Goal: Transaction & Acquisition: Purchase product/service

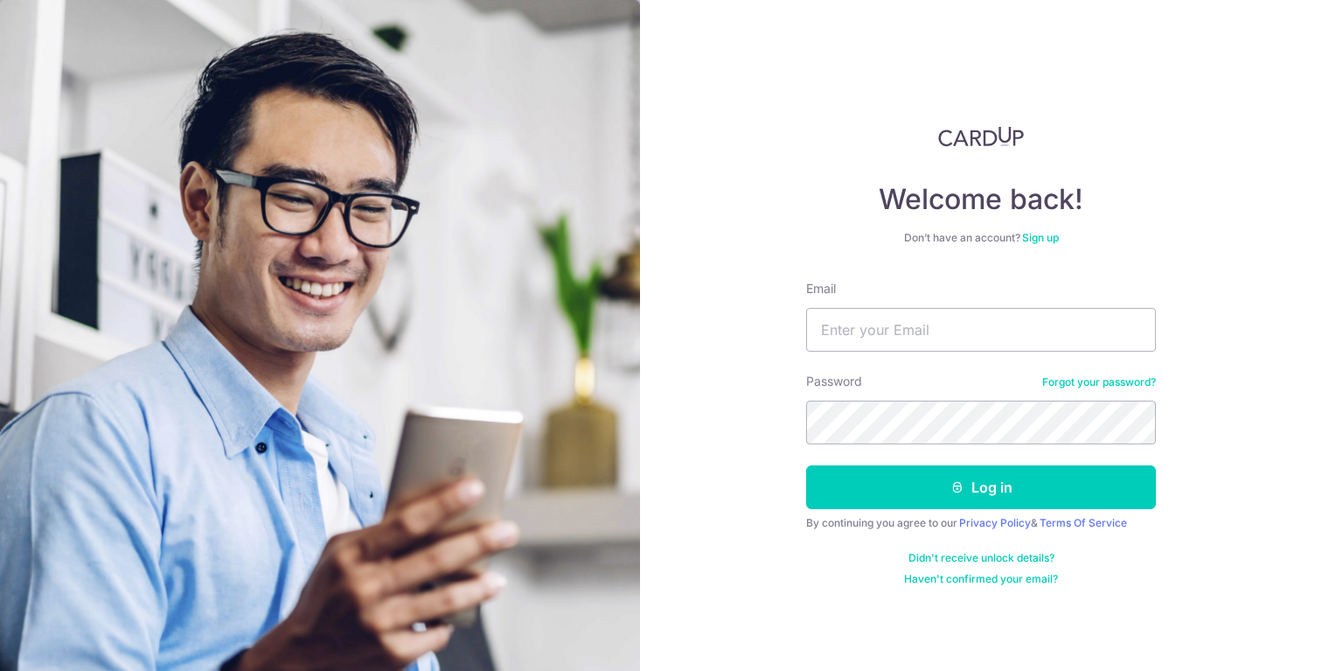
click at [1041, 232] on link "Sign up" at bounding box center [1040, 237] width 37 height 13
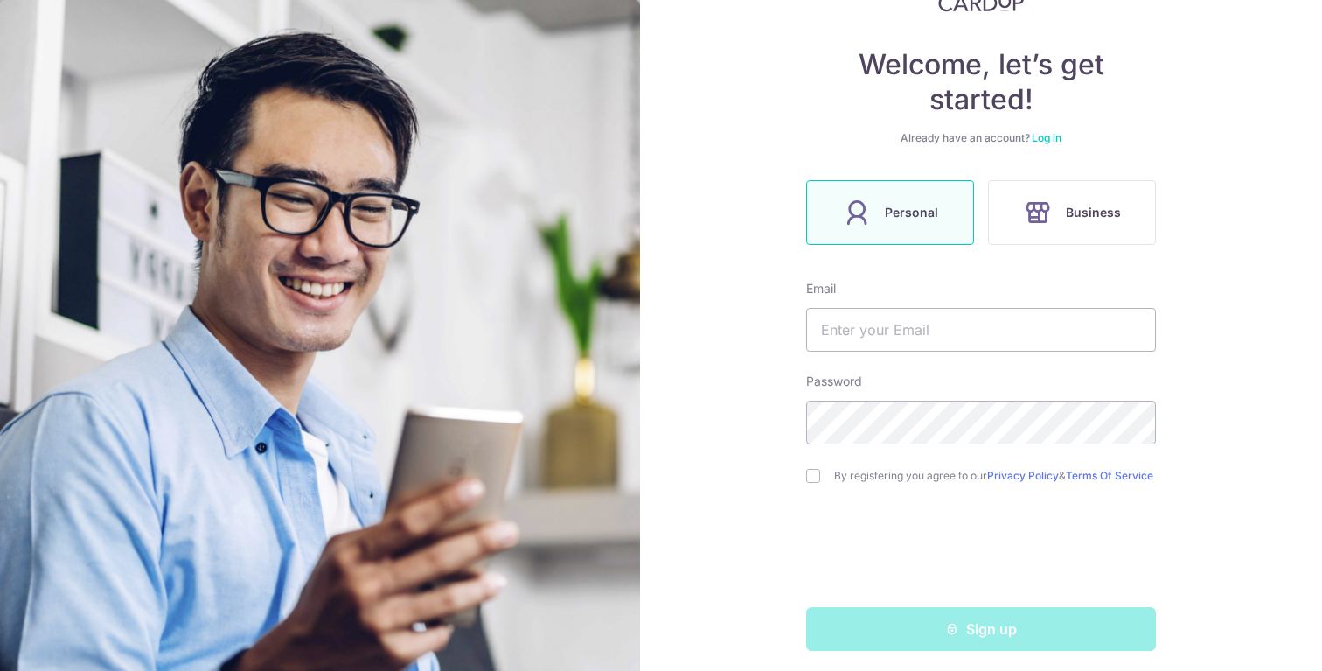
scroll to position [143, 0]
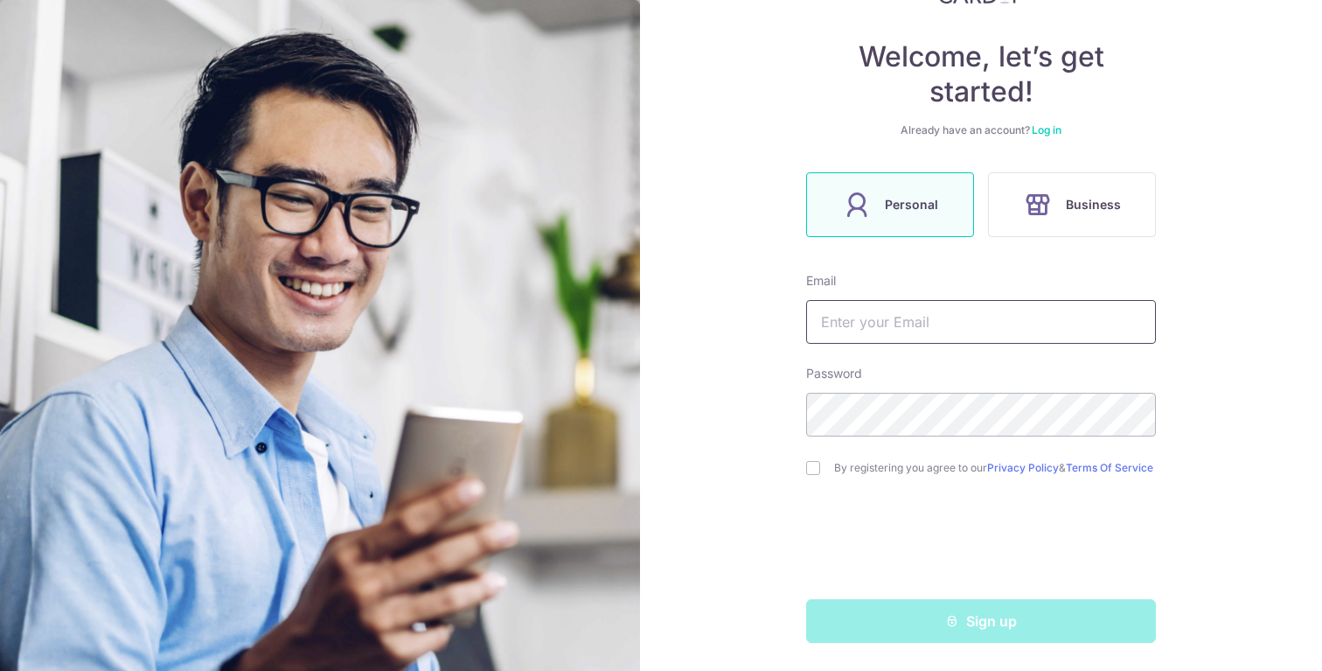
click at [912, 316] on input "text" at bounding box center [981, 322] width 350 height 44
type input "ryansamuelthomas@gmail.com"
click at [811, 463] on input "checkbox" at bounding box center [813, 468] width 14 height 14
checkbox input "true"
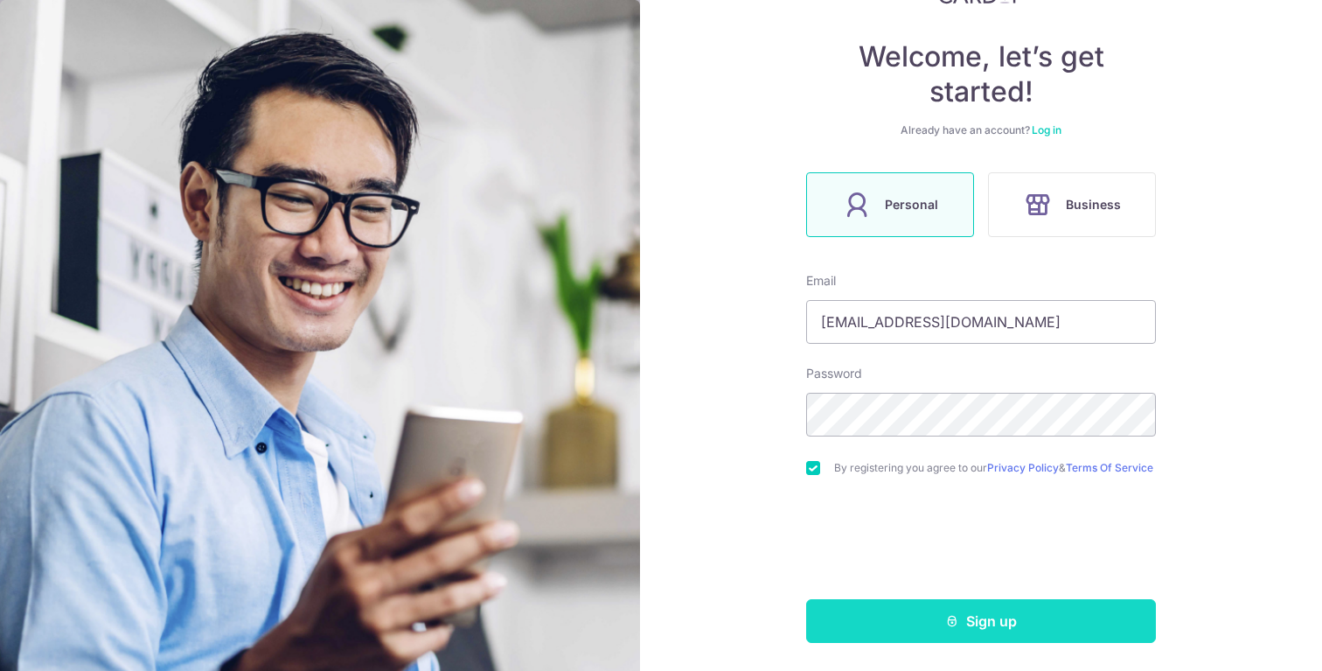
click at [936, 627] on button "Sign up" at bounding box center [981, 621] width 350 height 44
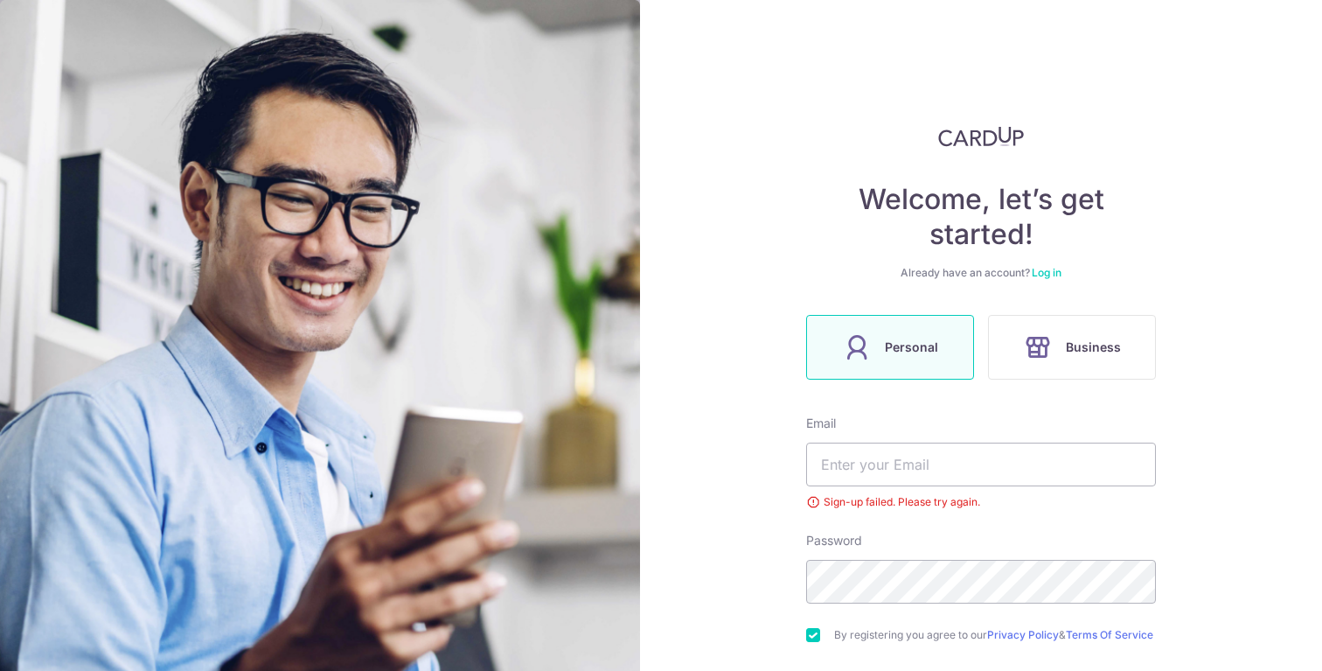
scroll to position [174, 0]
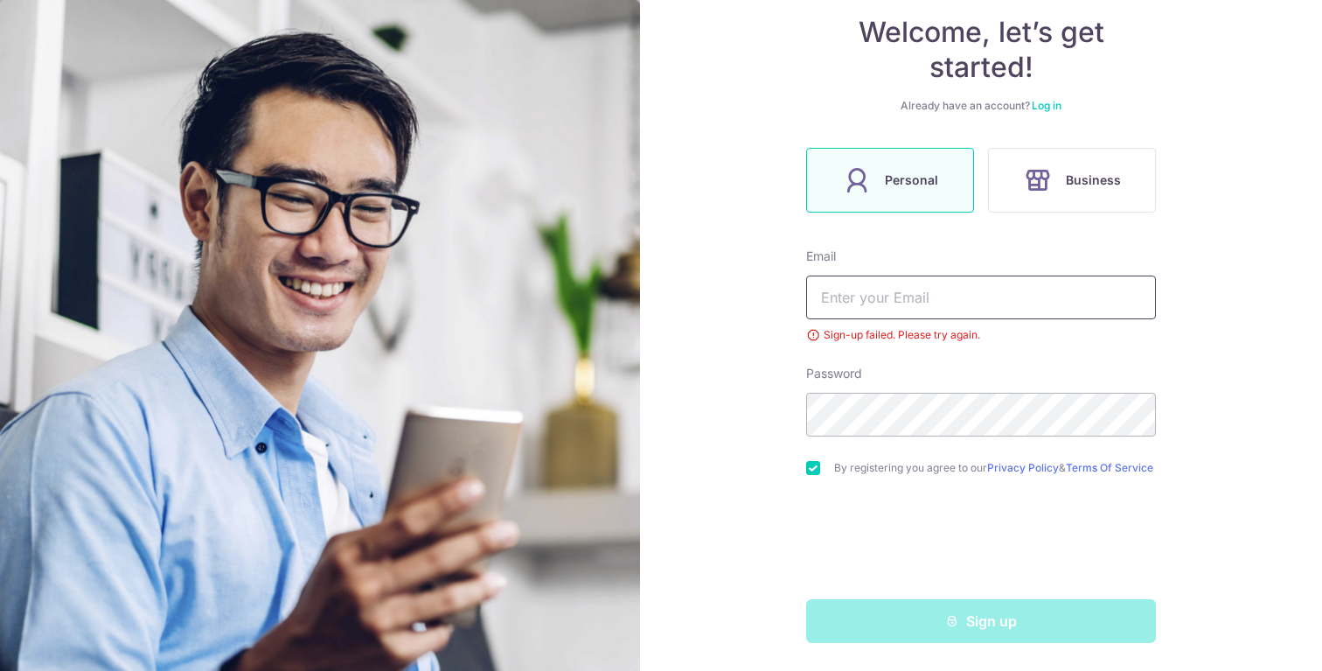
click at [942, 289] on input "text" at bounding box center [981, 297] width 350 height 44
type input "ryansamuelthomas@gmail.com"
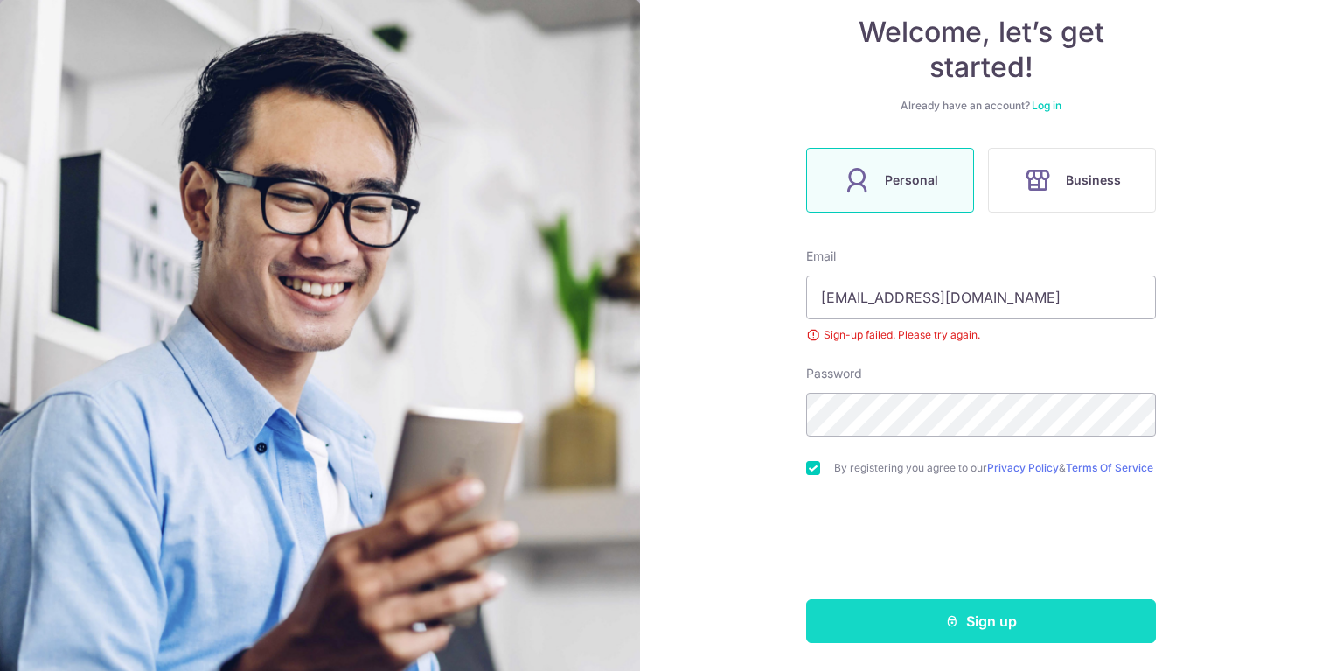
click at [954, 626] on icon "submit" at bounding box center [952, 621] width 14 height 14
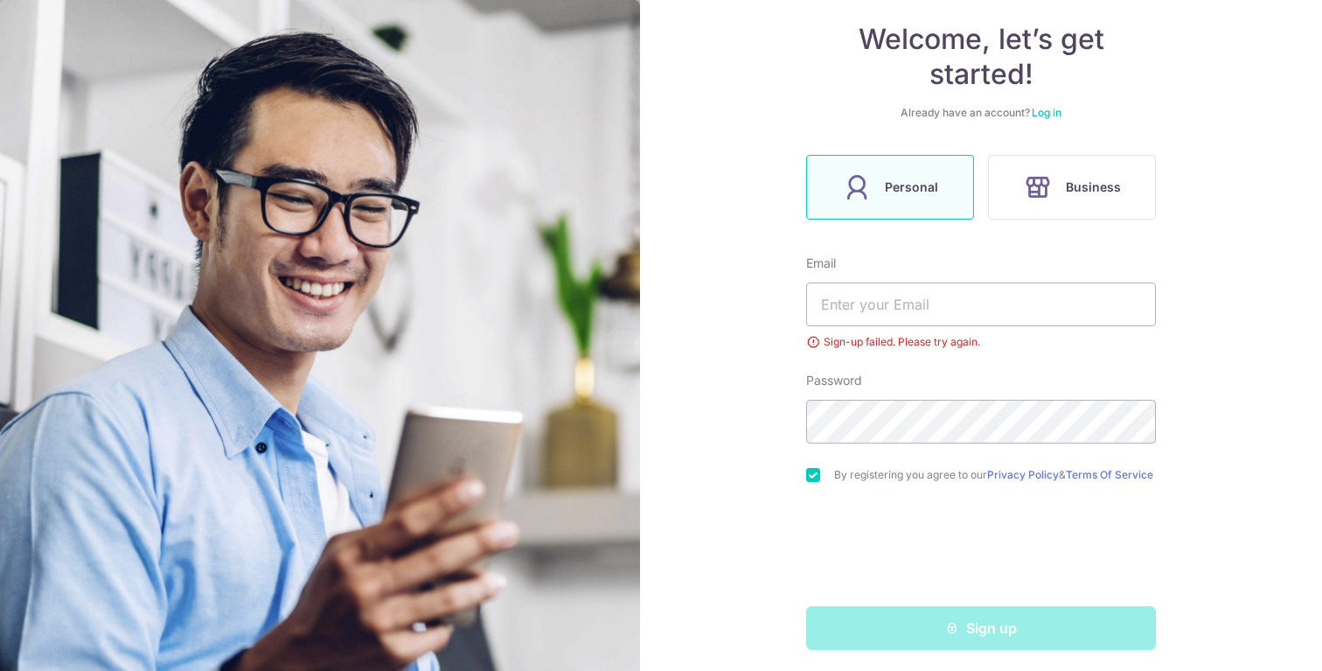
scroll to position [156, 0]
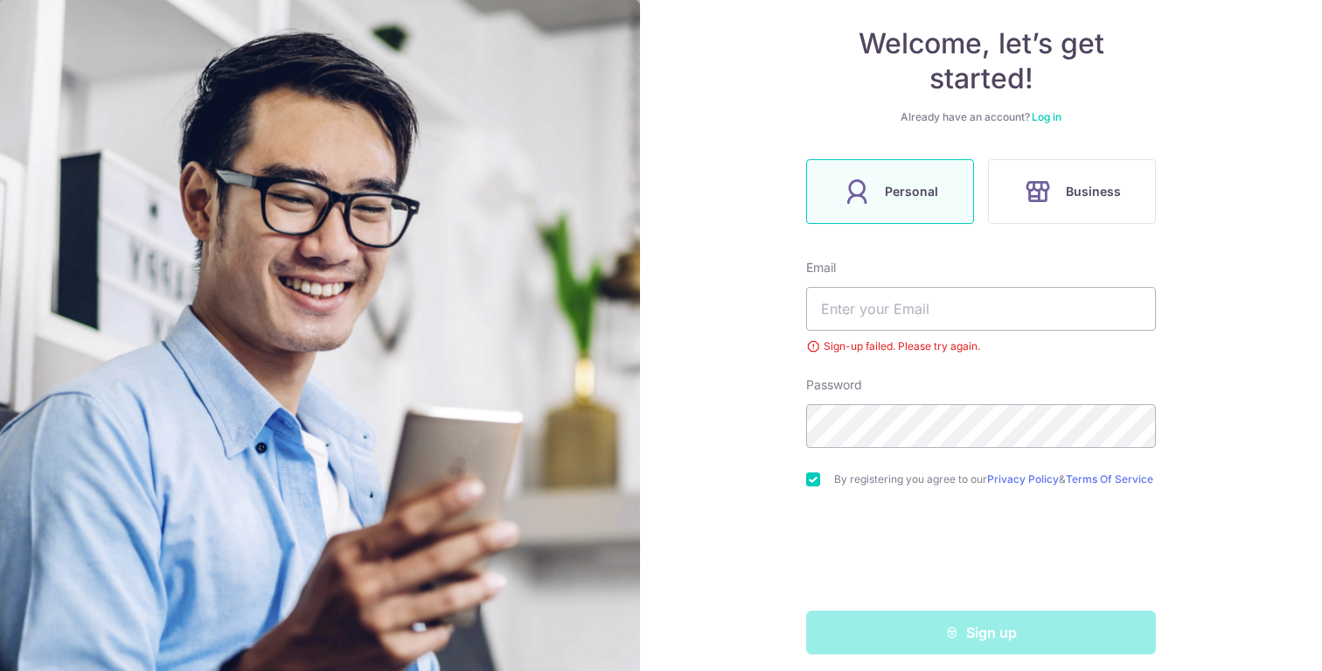
click at [1041, 127] on div "Welcome, let’s get started! Already have an account? Log in Personal Business E…" at bounding box center [981, 312] width 350 height 684
click at [1042, 119] on link "Log in" at bounding box center [1047, 116] width 30 height 13
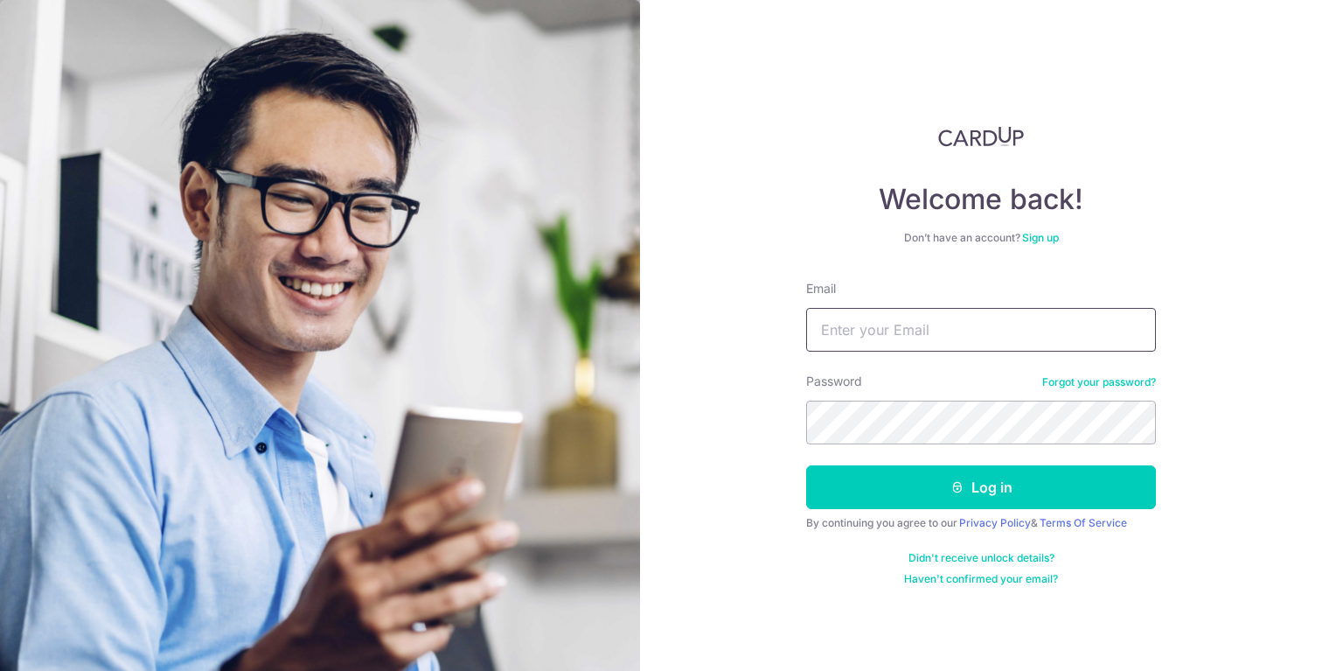
click at [960, 317] on input "Email" at bounding box center [981, 330] width 350 height 44
type input "ryansamuelthomas@gmail.com"
click at [1109, 387] on link "Forgot your password?" at bounding box center [1099, 382] width 114 height 14
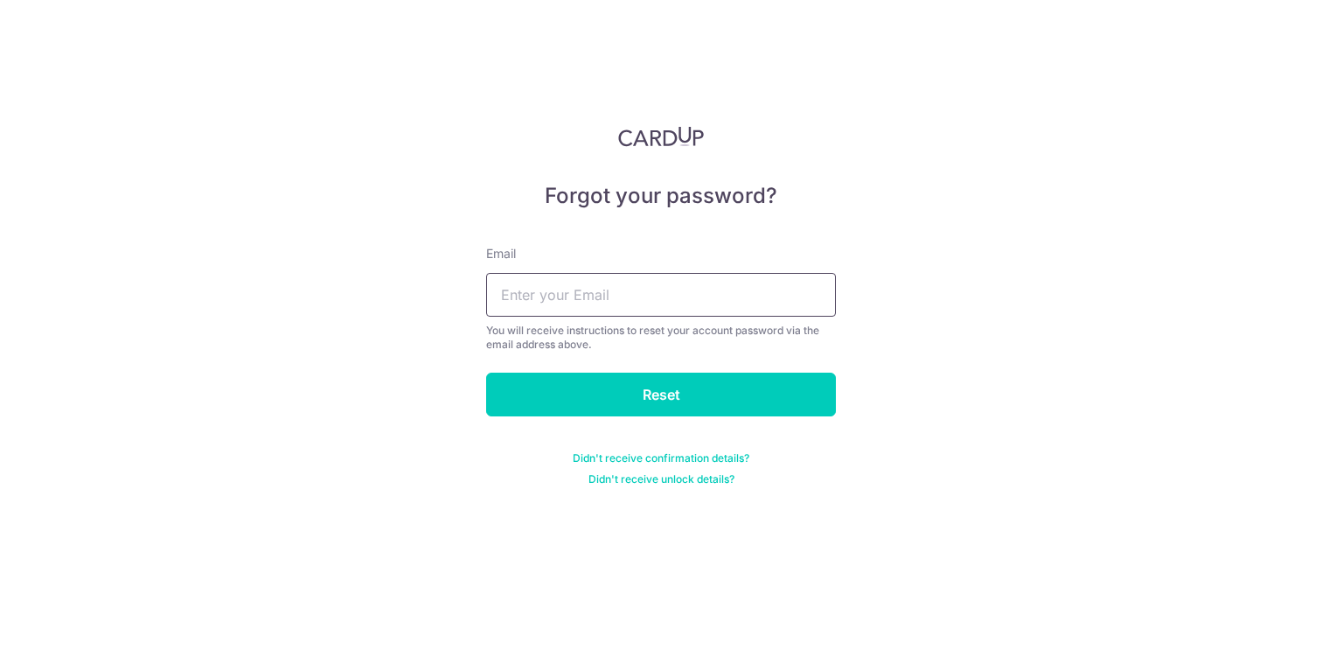
click at [640, 305] on input "text" at bounding box center [661, 295] width 350 height 44
type input "ryansamuelthomas@gmail.com"
click at [486, 372] on input "Reset" at bounding box center [661, 394] width 350 height 44
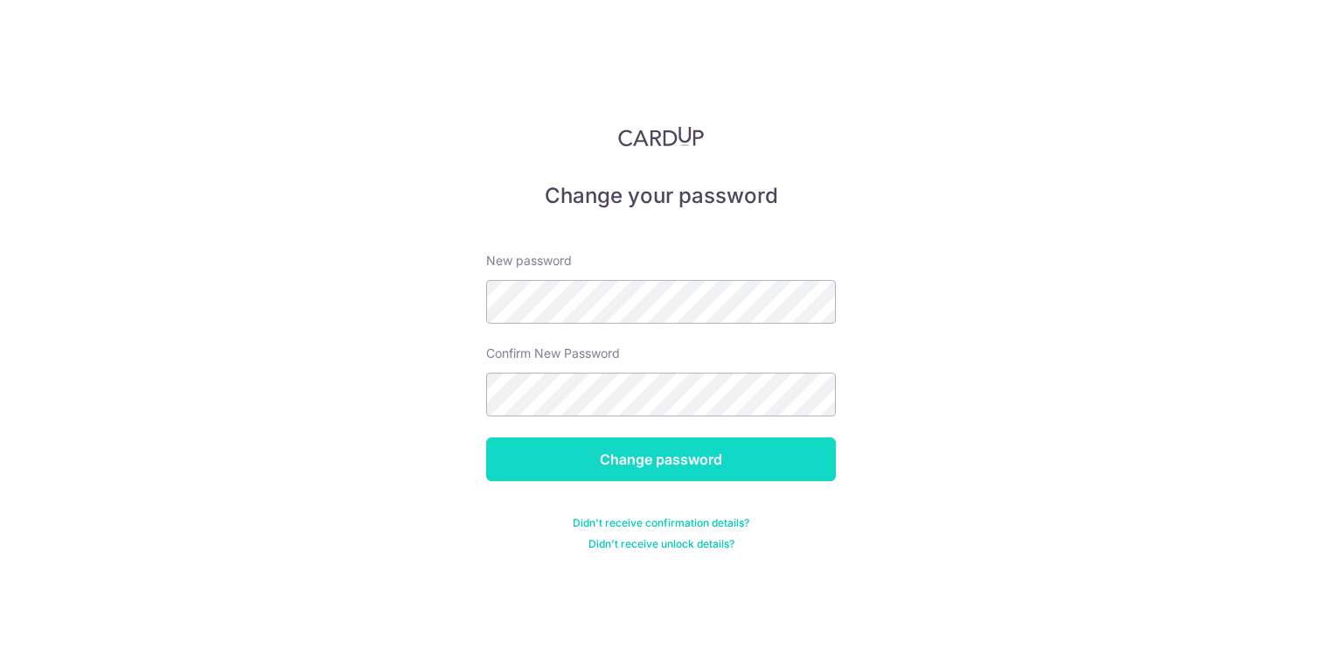
click at [691, 472] on input "Change password" at bounding box center [661, 459] width 350 height 44
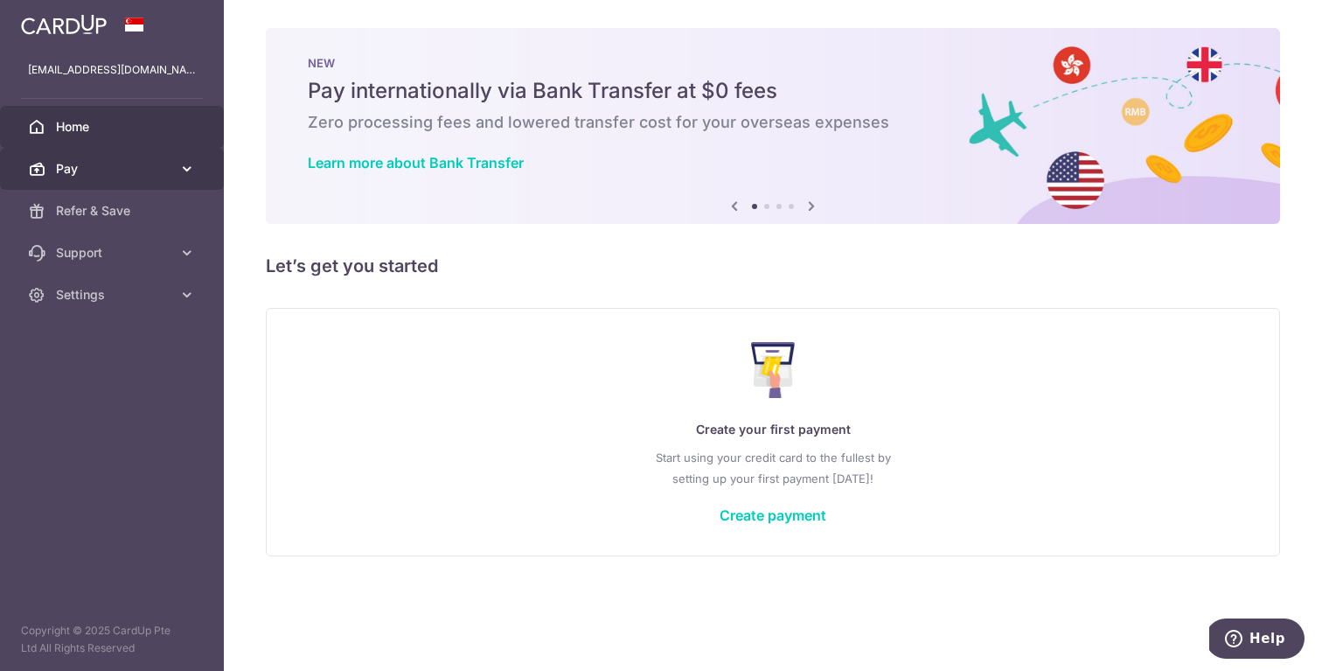
click at [164, 164] on span "Pay" at bounding box center [113, 168] width 115 height 17
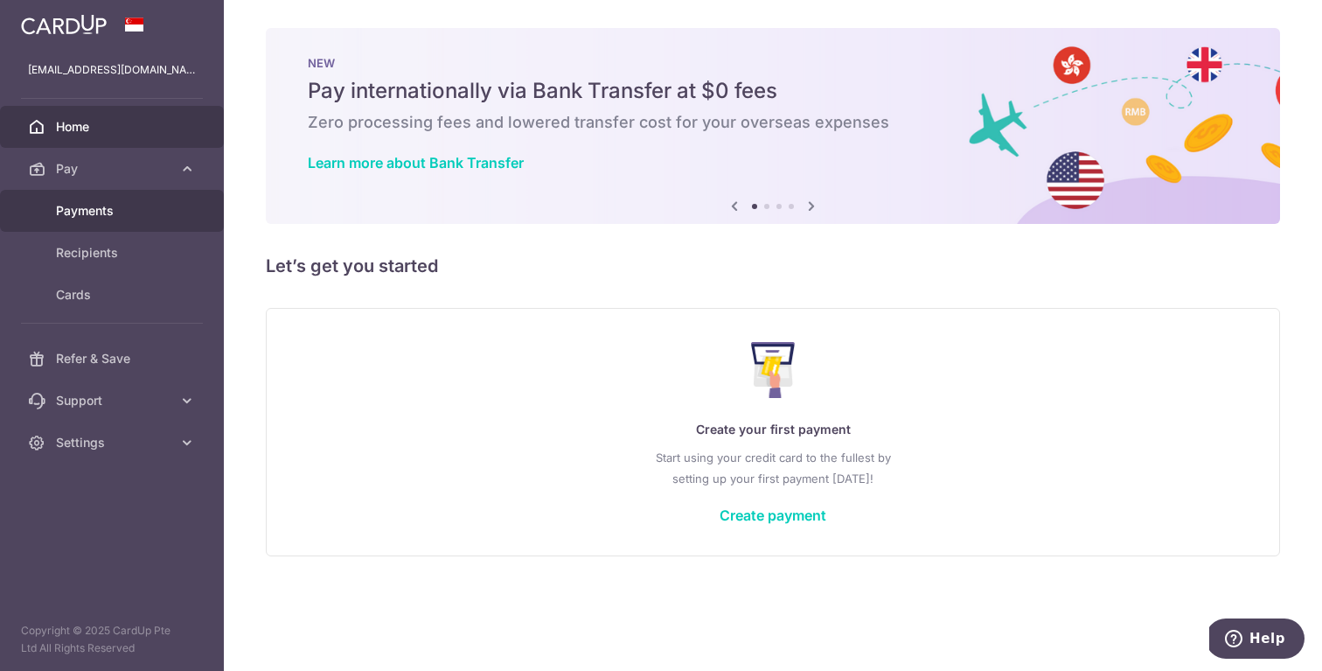
click at [102, 215] on span "Payments" at bounding box center [113, 210] width 115 height 17
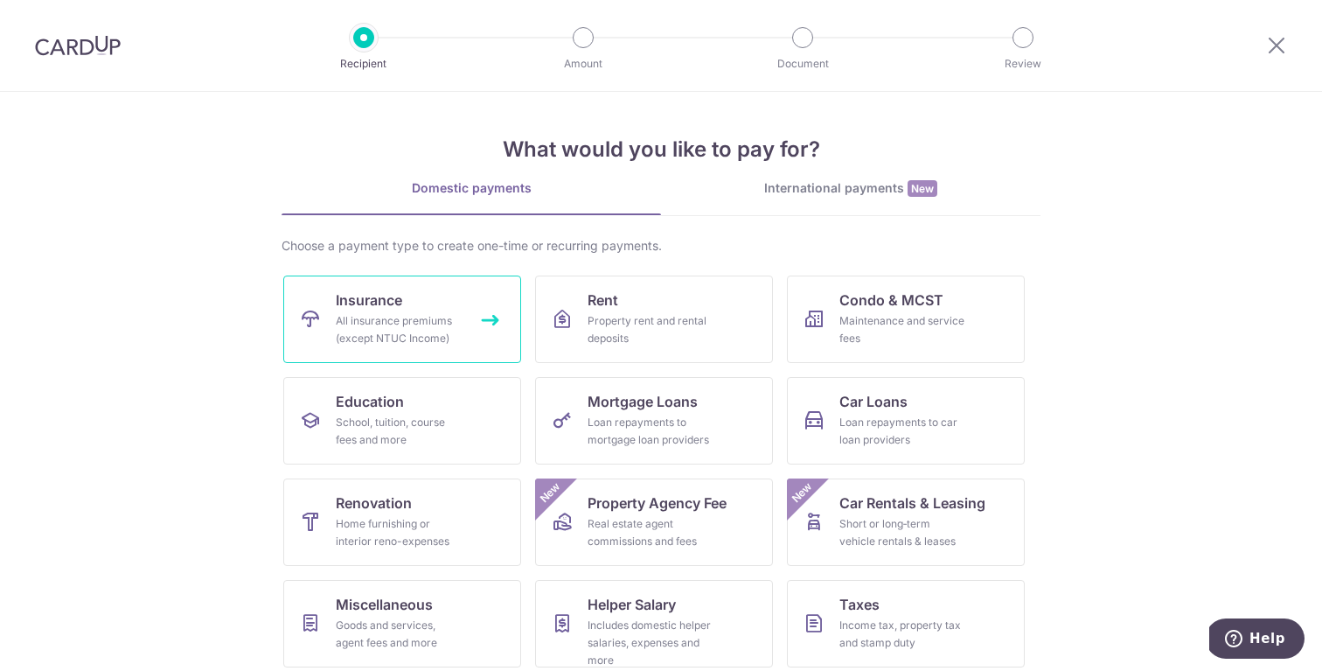
click at [424, 306] on link "Insurance All insurance premiums (except NTUC Income)" at bounding box center [402, 318] width 238 height 87
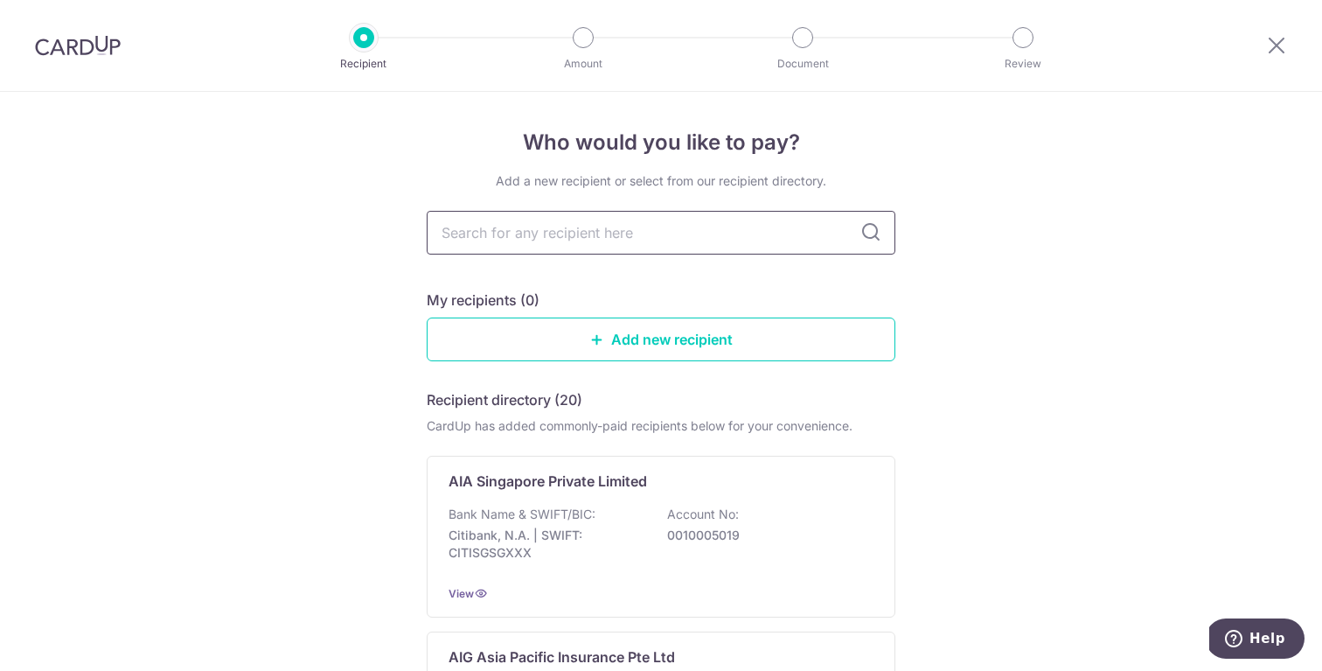
click at [715, 236] on input "text" at bounding box center [661, 233] width 469 height 44
type input "Great"
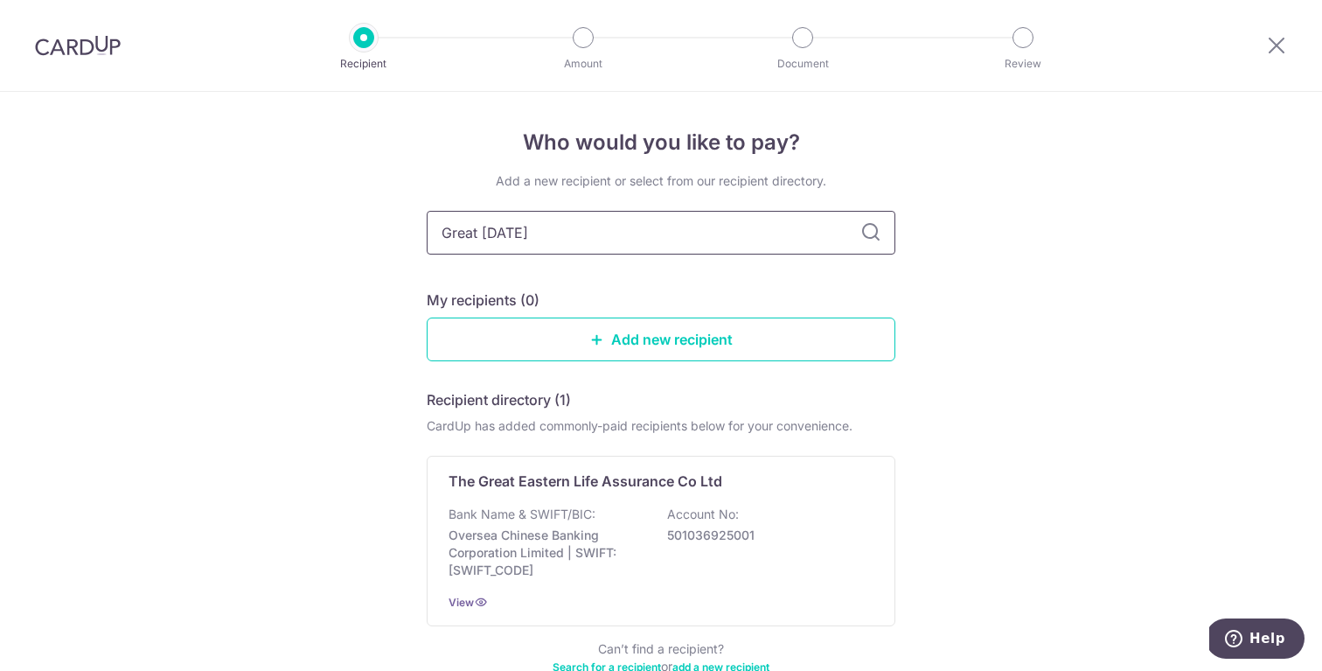
type input "Great Eastern"
click at [875, 234] on icon at bounding box center [870, 232] width 21 height 21
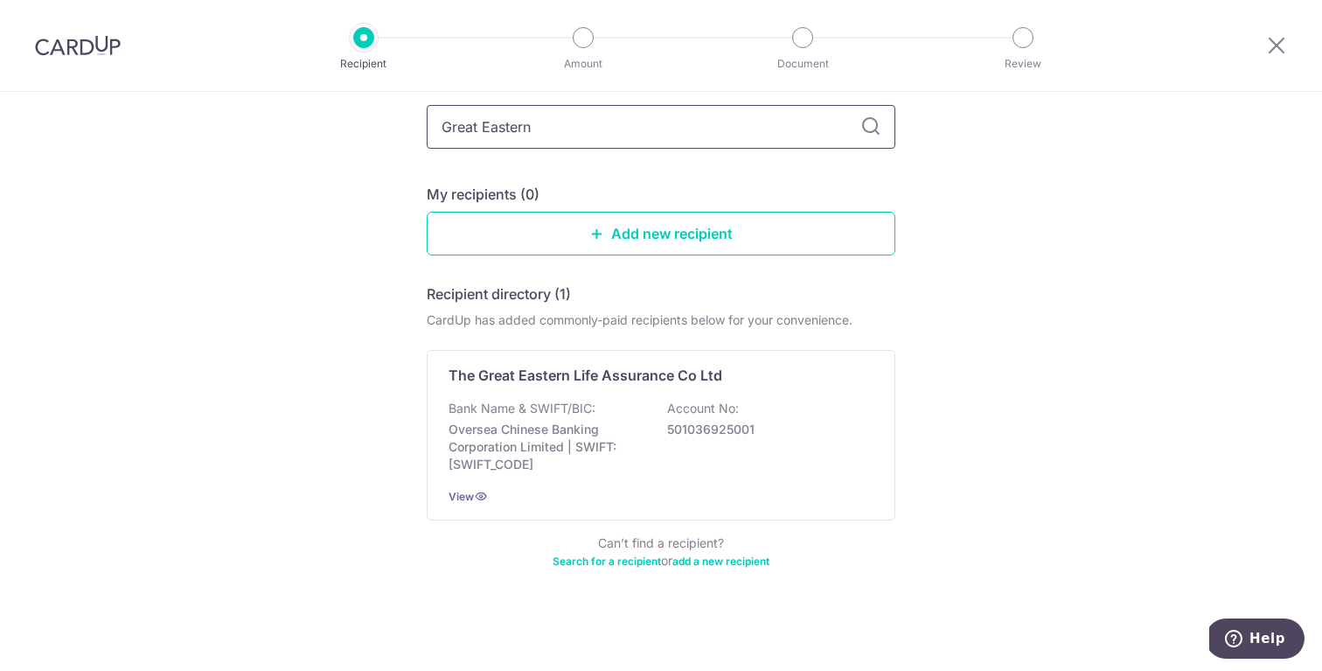
scroll to position [108, 0]
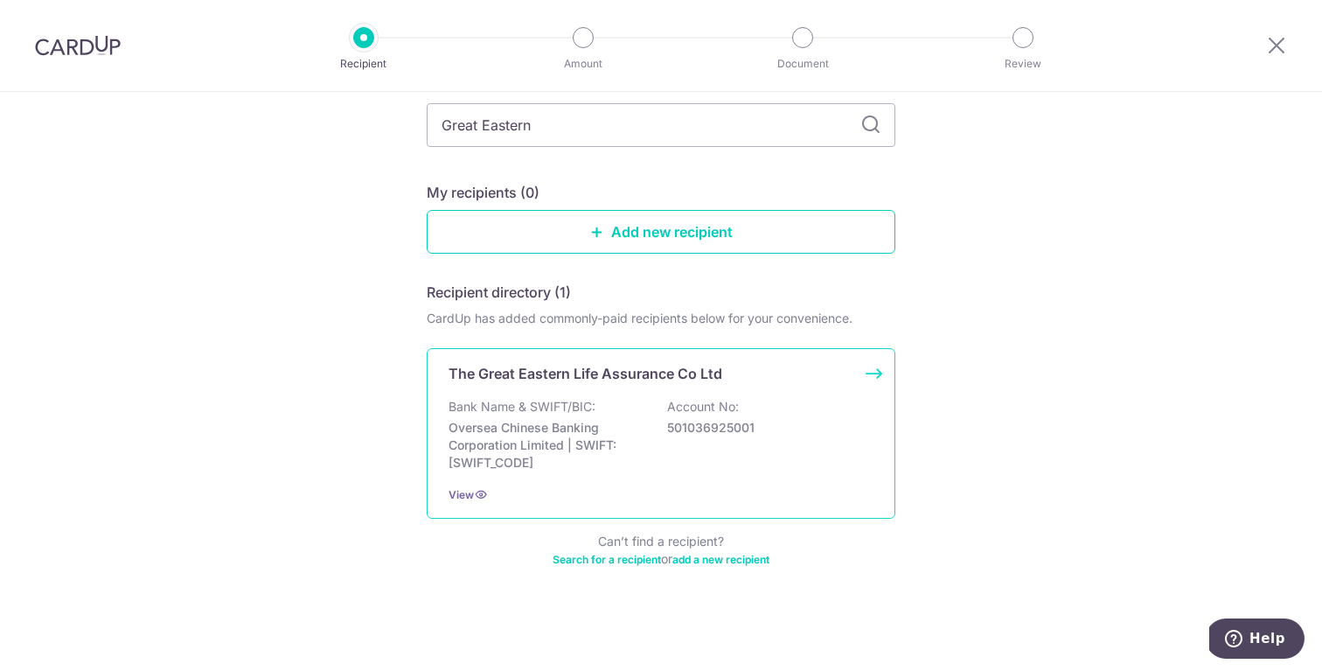
click at [595, 415] on div "Bank Name & SWIFT/BIC: Oversea Chinese Banking Corporation Limited | SWIFT: [SW…" at bounding box center [661, 434] width 425 height 73
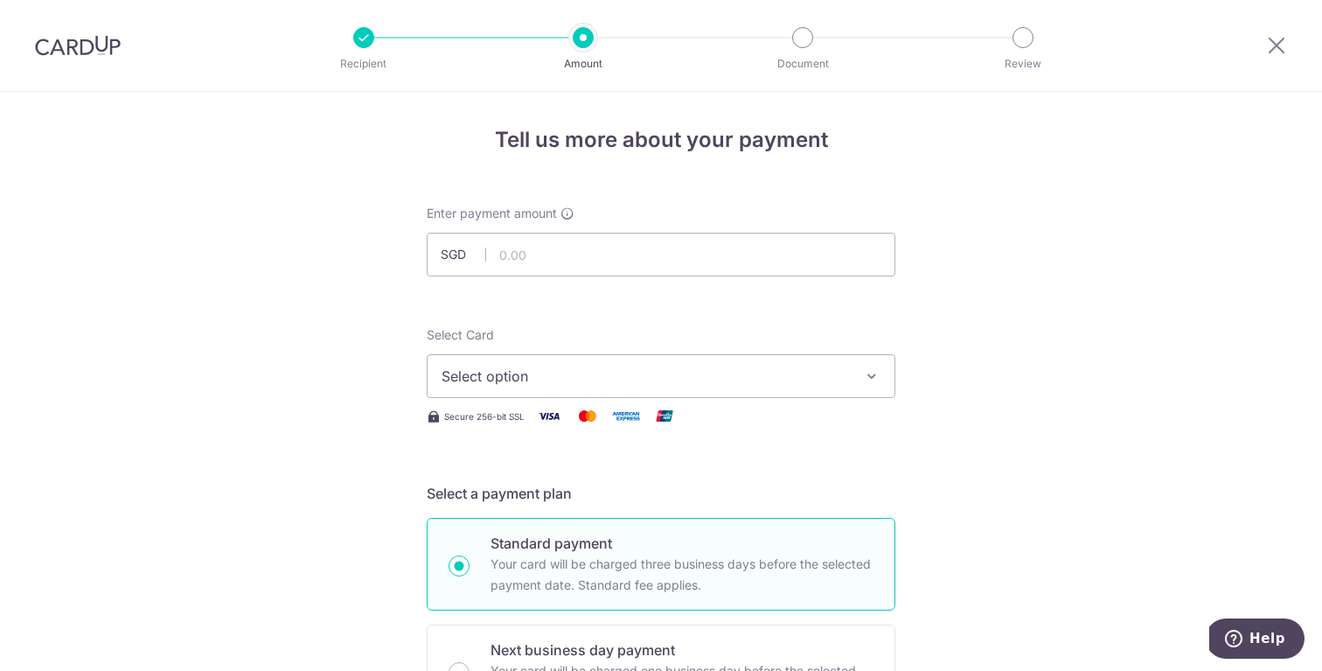
scroll to position [2, 0]
click at [574, 258] on input "text" at bounding box center [661, 255] width 469 height 44
click button "Add Card" at bounding box center [0, 0] width 0 height 0
type input "6,729.85"
click at [743, 369] on span "Select option" at bounding box center [645, 376] width 407 height 21
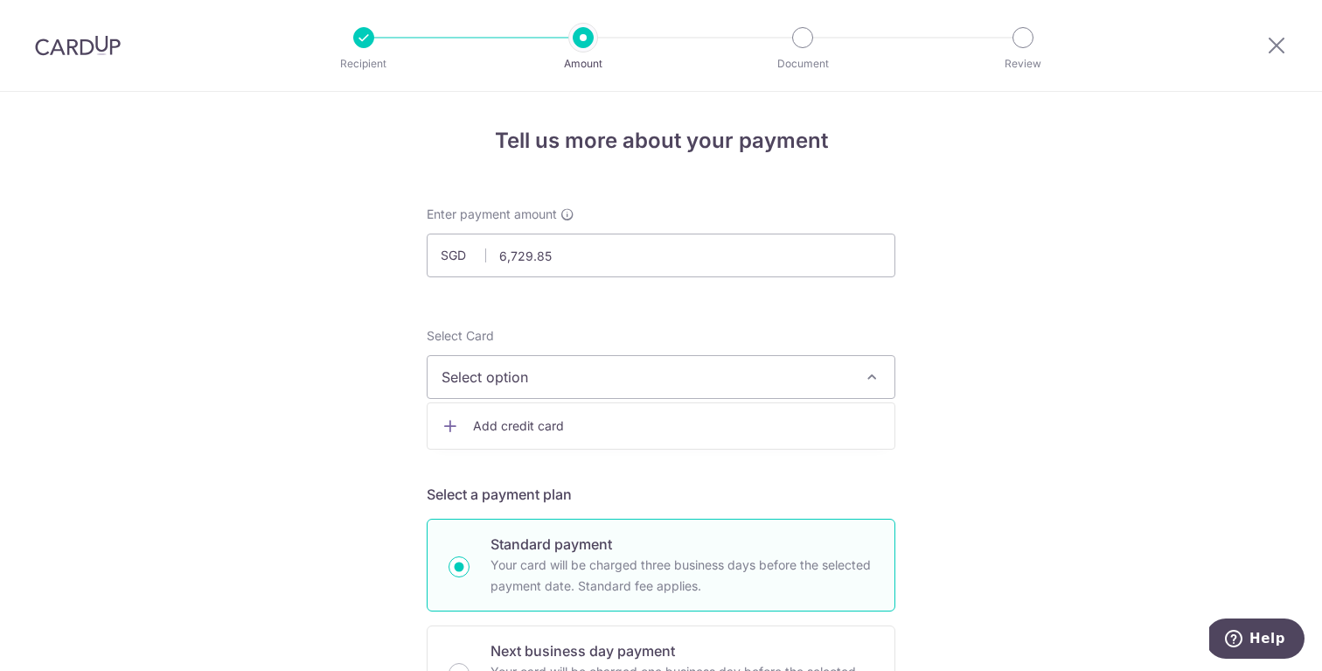
click at [691, 428] on span "Add credit card" at bounding box center [676, 425] width 407 height 17
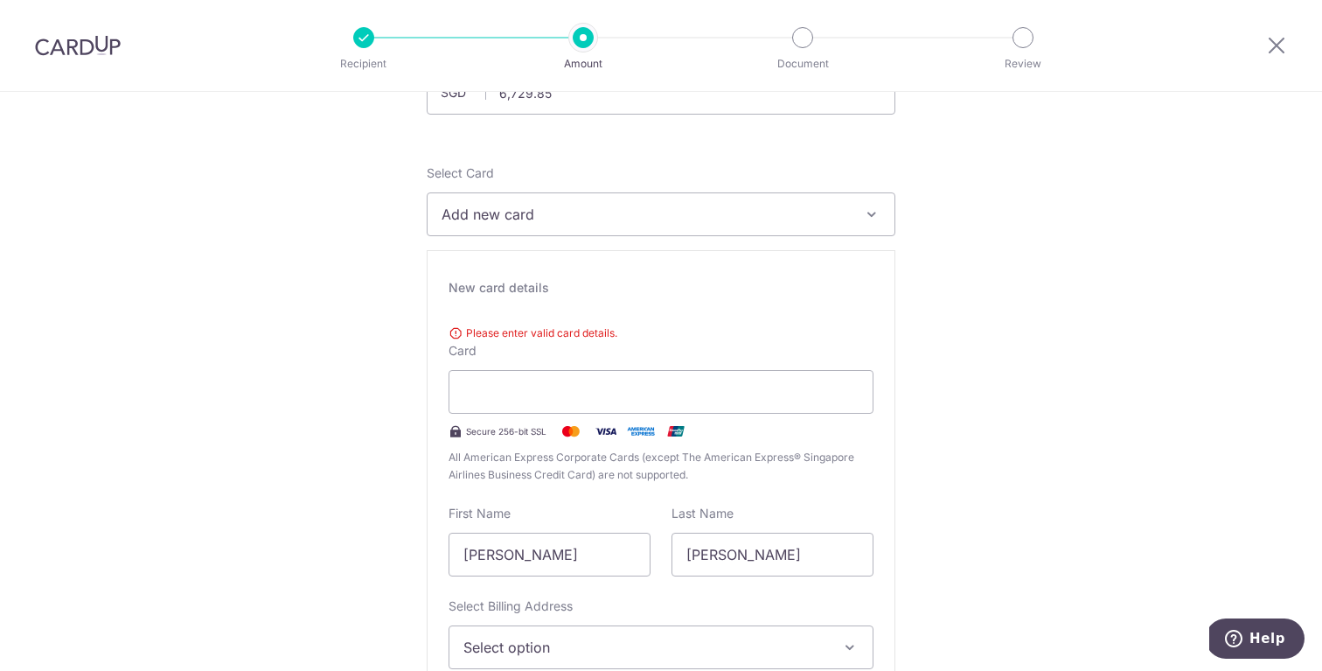
scroll to position [205, 0]
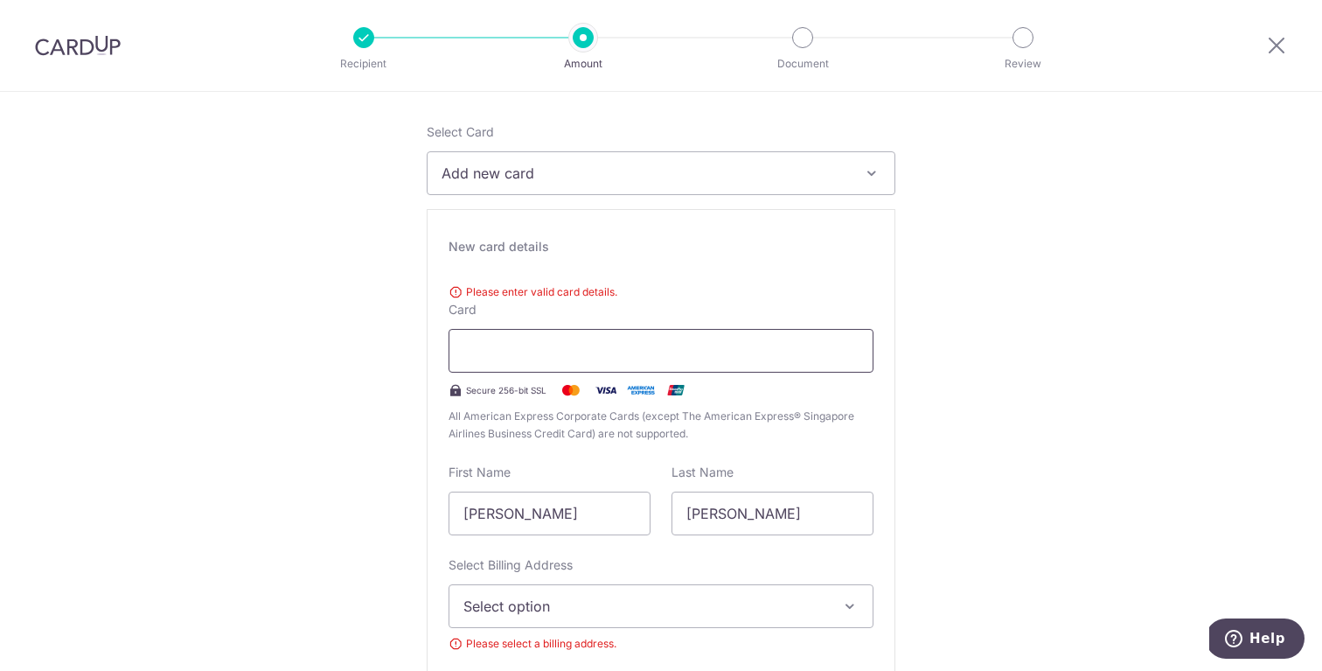
type input "07 / 2027"
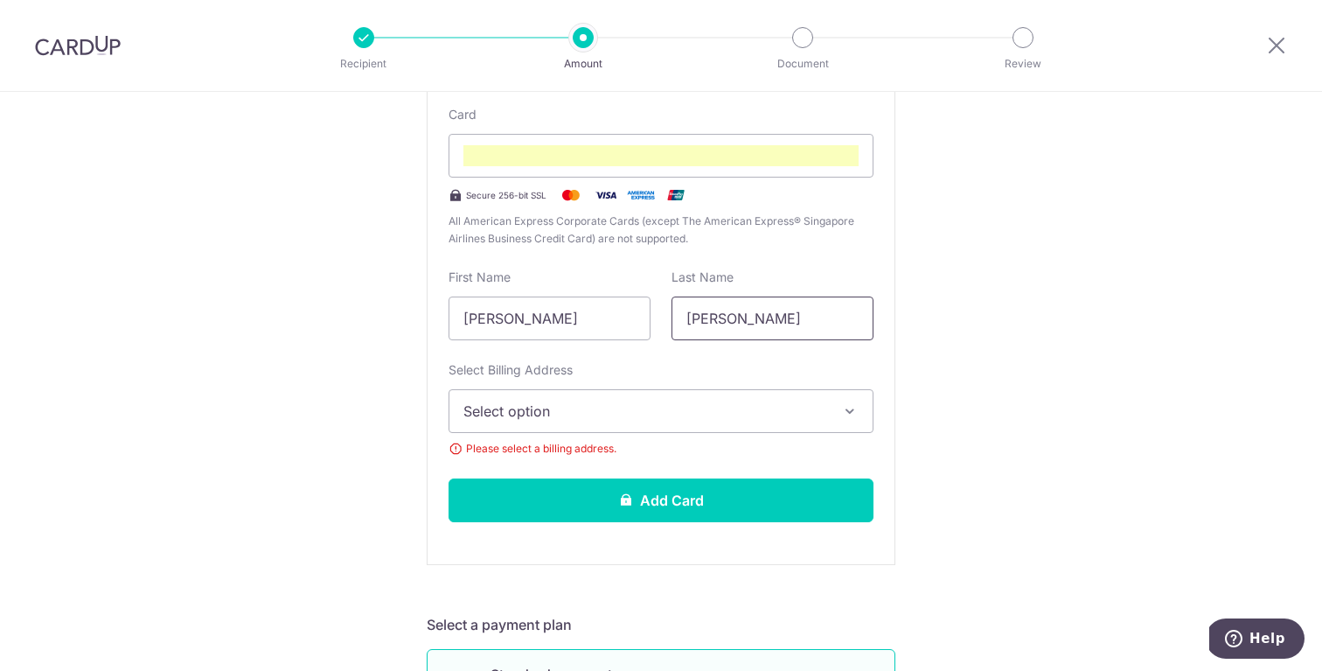
scroll to position [443, 0]
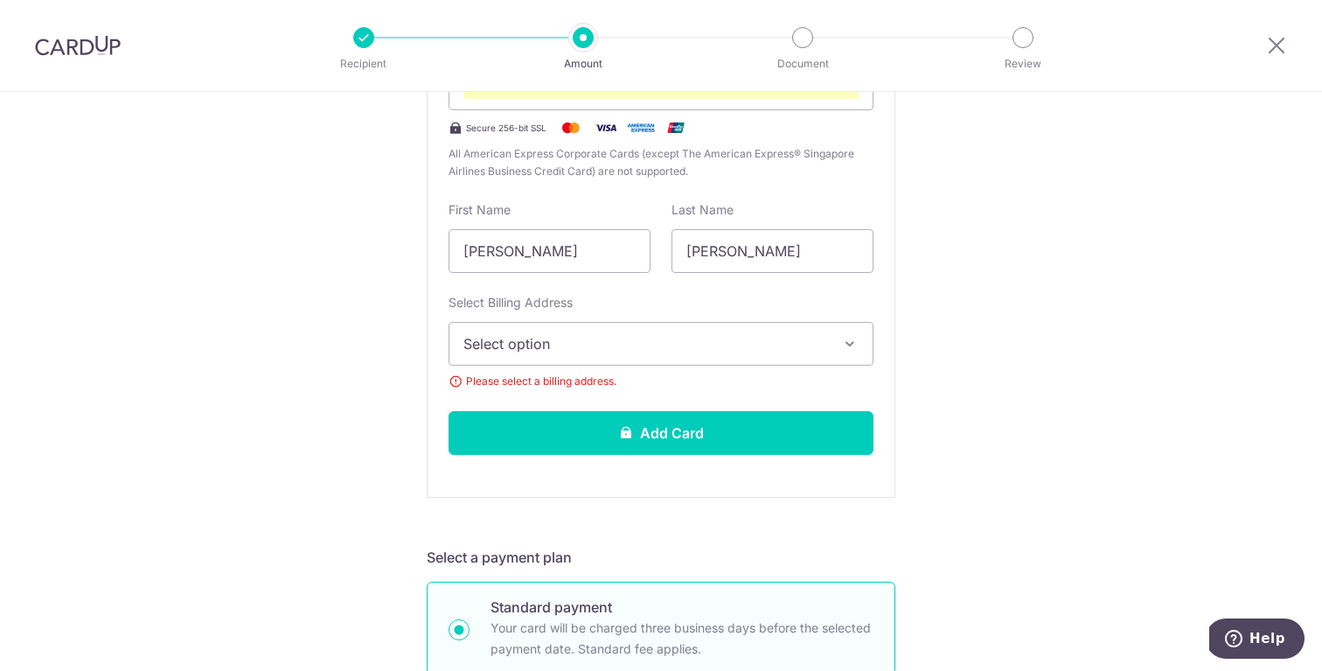
click at [644, 351] on span "Select option" at bounding box center [645, 343] width 364 height 21
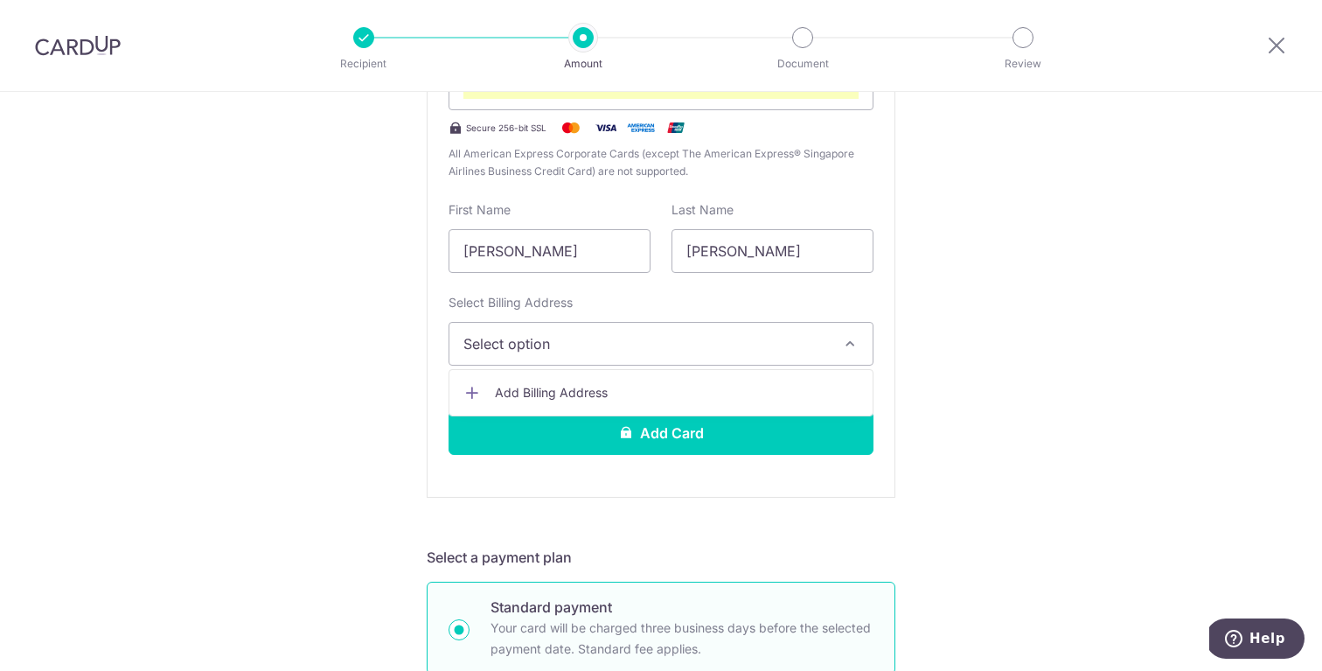
click at [633, 341] on span "Select option" at bounding box center [645, 343] width 364 height 21
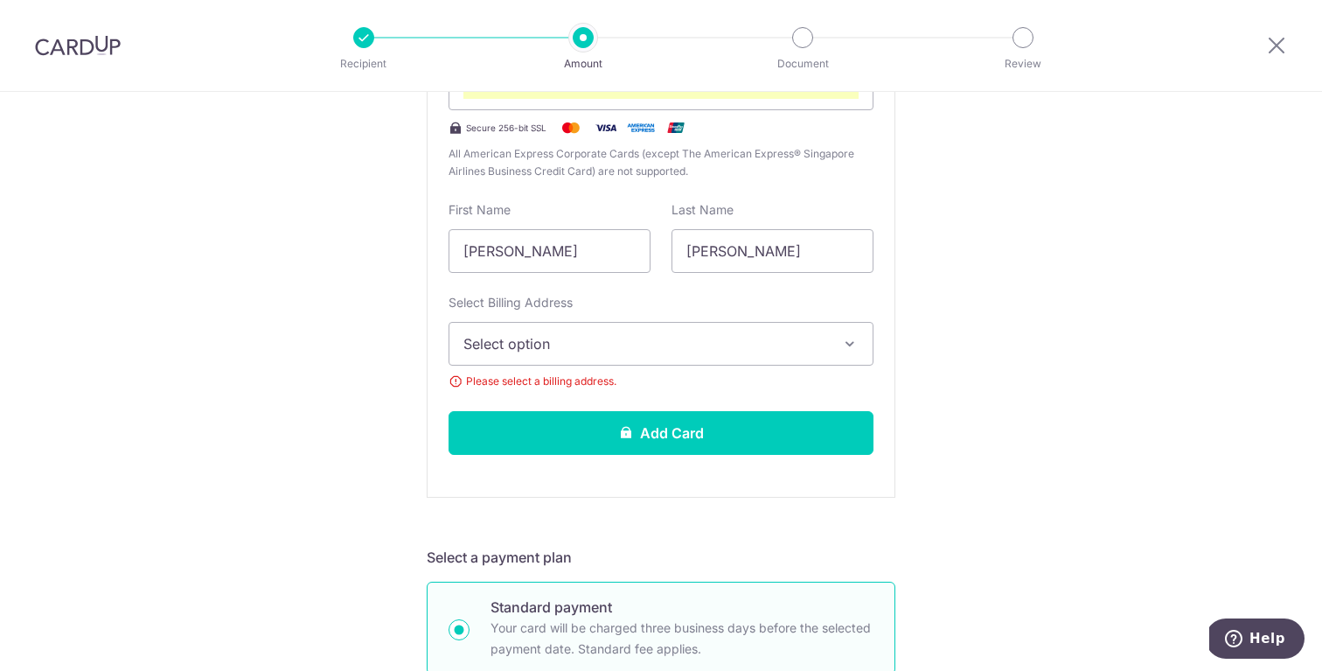
click at [628, 378] on span "Please select a billing address." at bounding box center [661, 380] width 425 height 17
click at [635, 340] on span "Select option" at bounding box center [645, 343] width 364 height 21
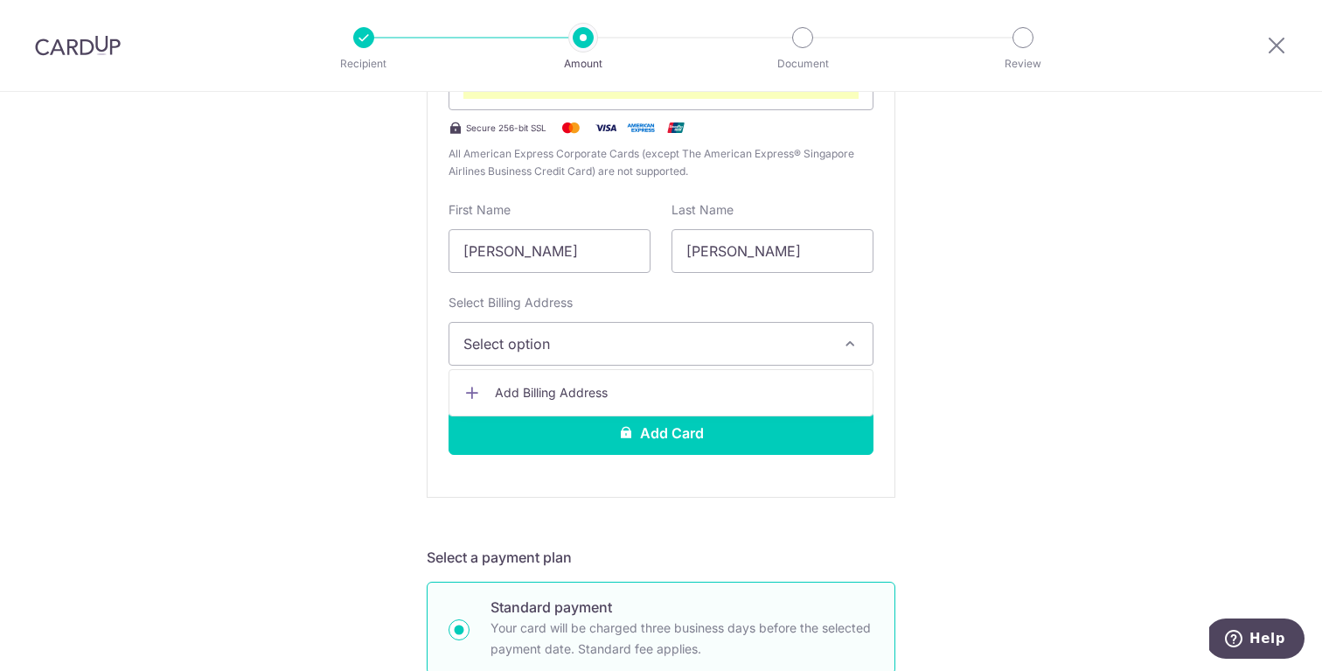
click at [620, 388] on span "Add Billing Address" at bounding box center [677, 392] width 364 height 17
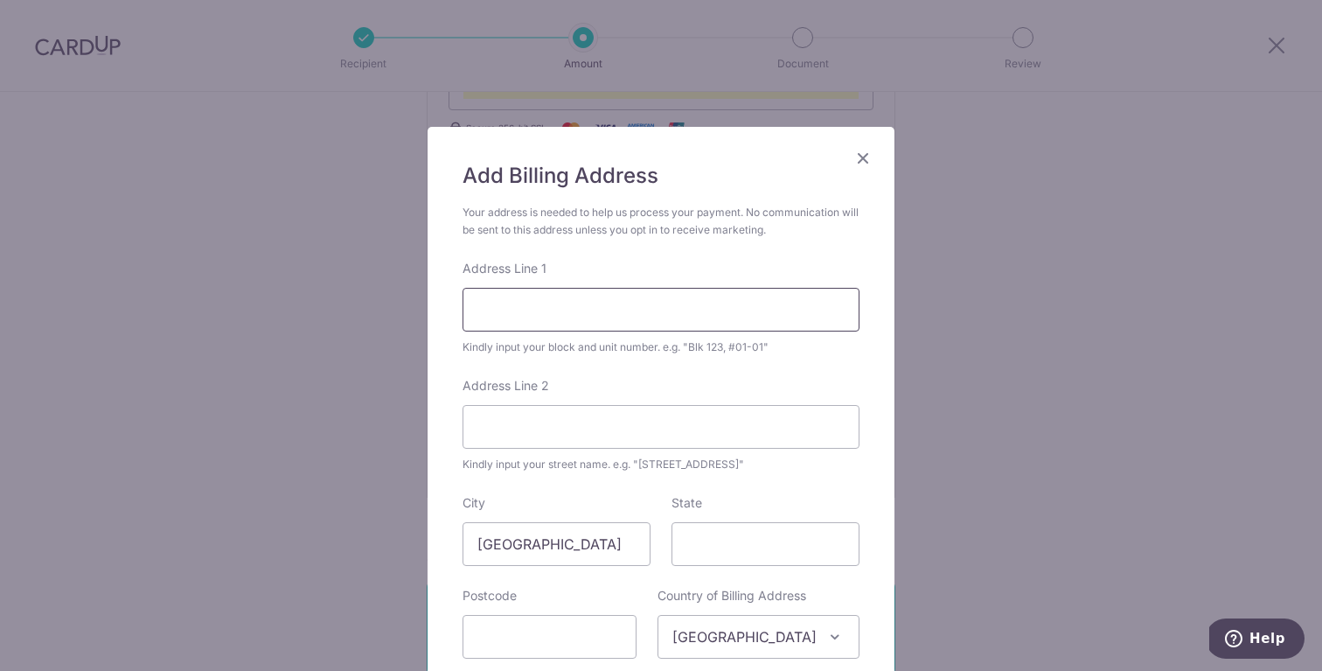
click at [621, 303] on input "Address Line 1" at bounding box center [661, 310] width 397 height 44
type input "52 Pemimpin Terrace"
type input "575963"
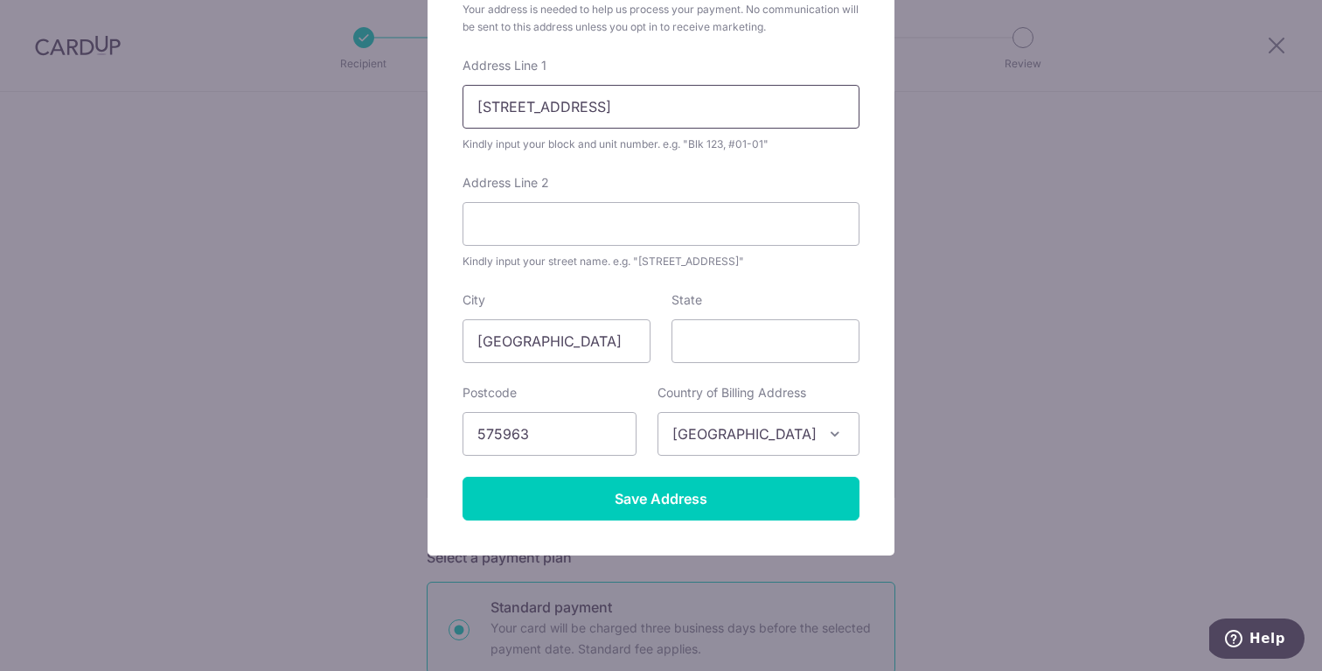
scroll to position [214, 0]
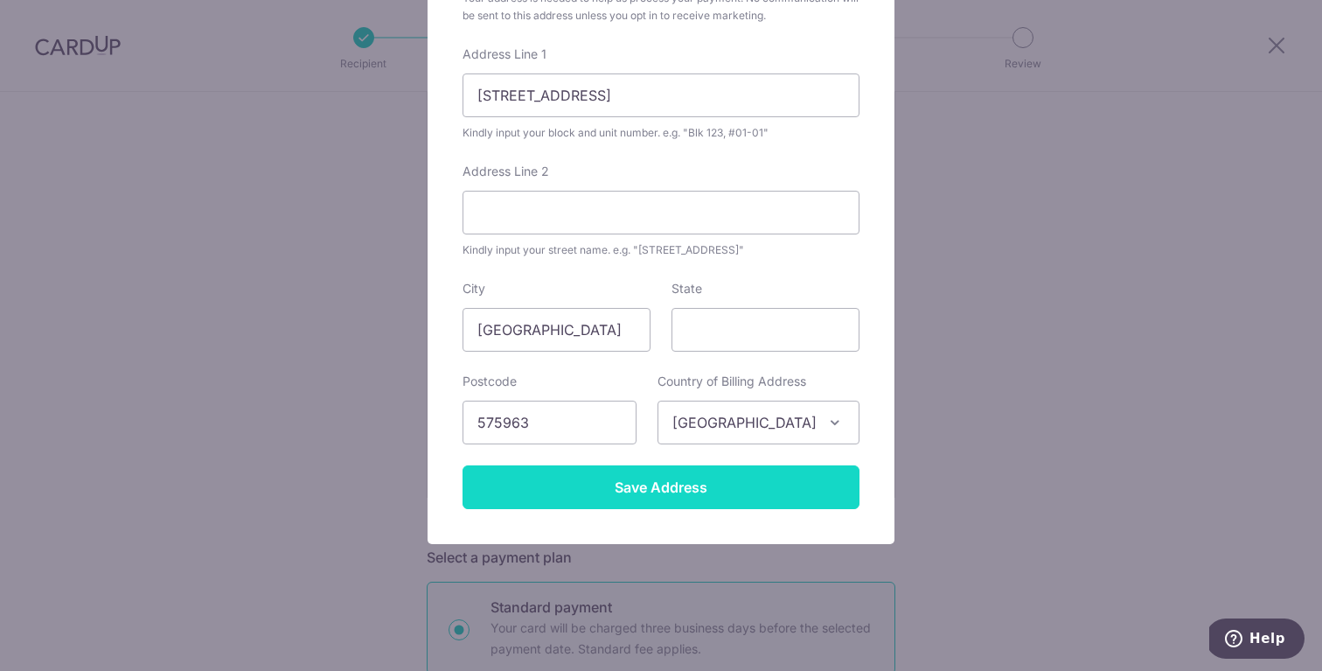
click at [717, 487] on input "Save Address" at bounding box center [661, 487] width 397 height 44
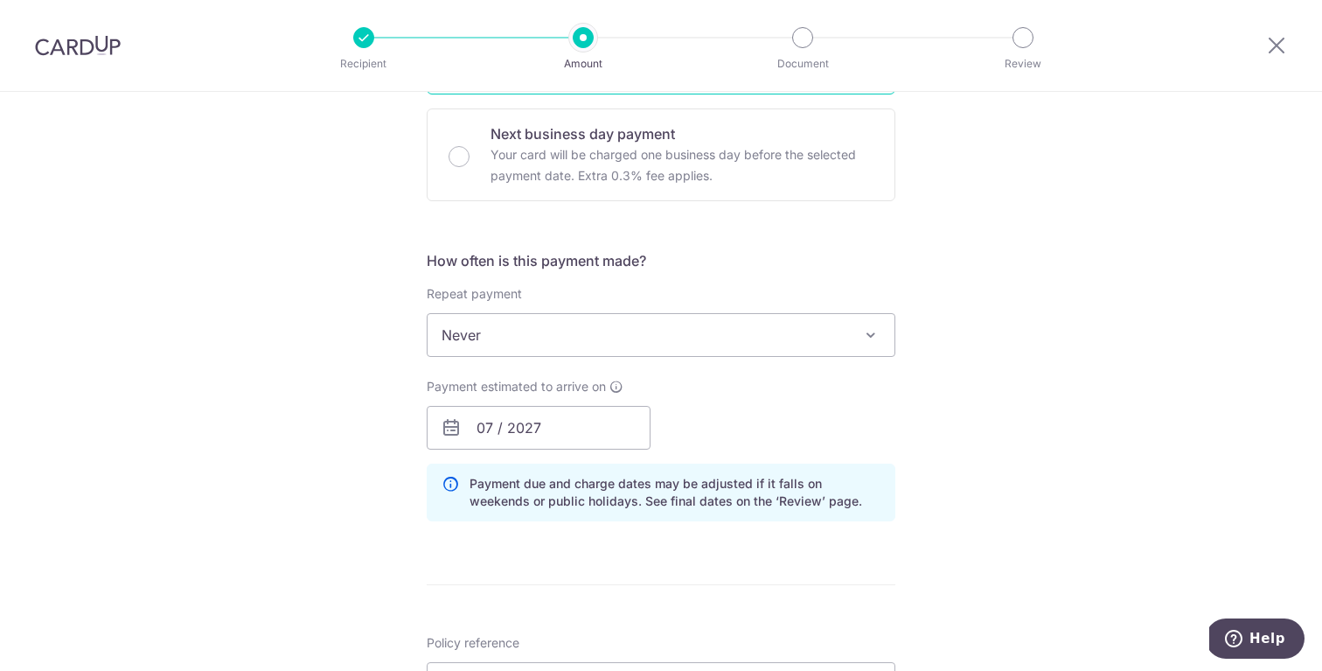
scroll to position [1041, 0]
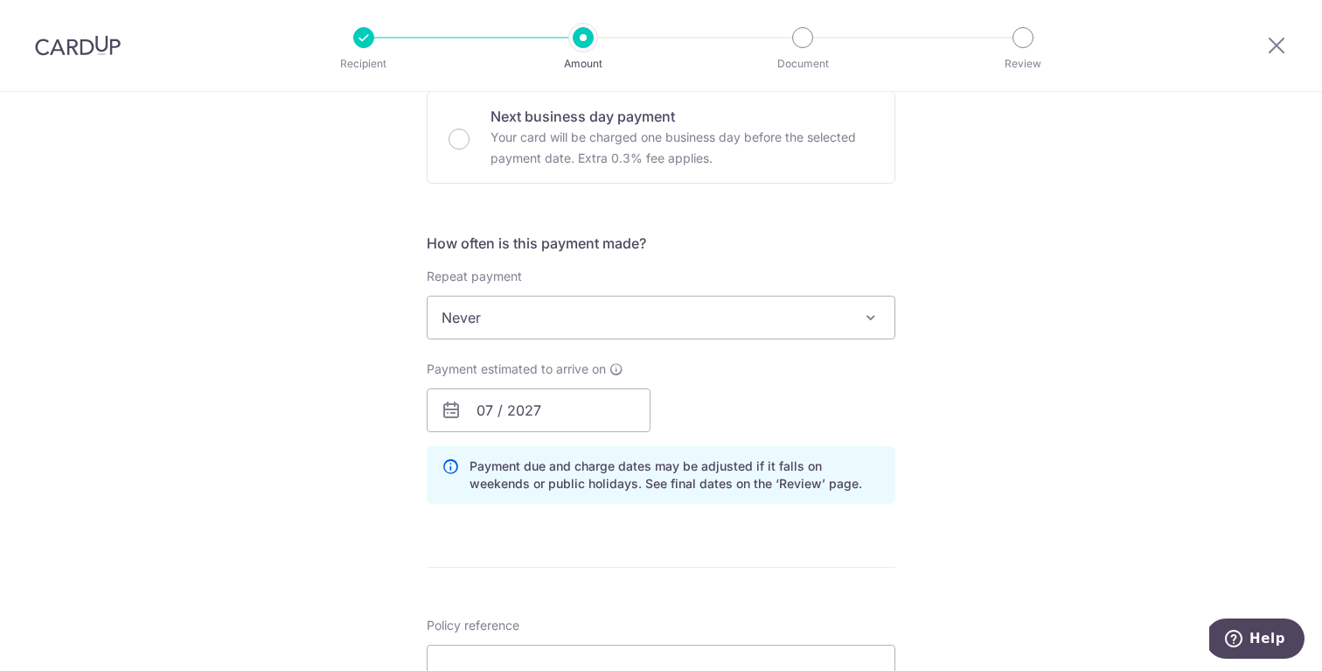
click at [722, 318] on span "Never" at bounding box center [661, 317] width 467 height 42
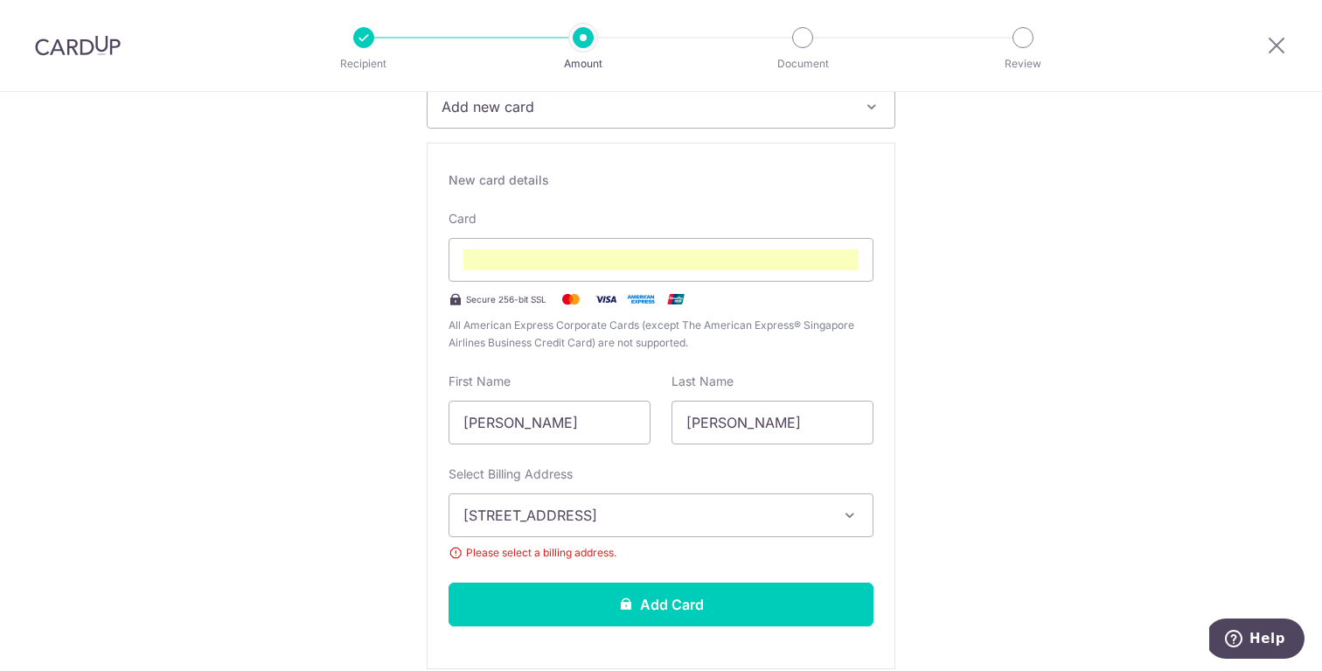
scroll to position [268, 0]
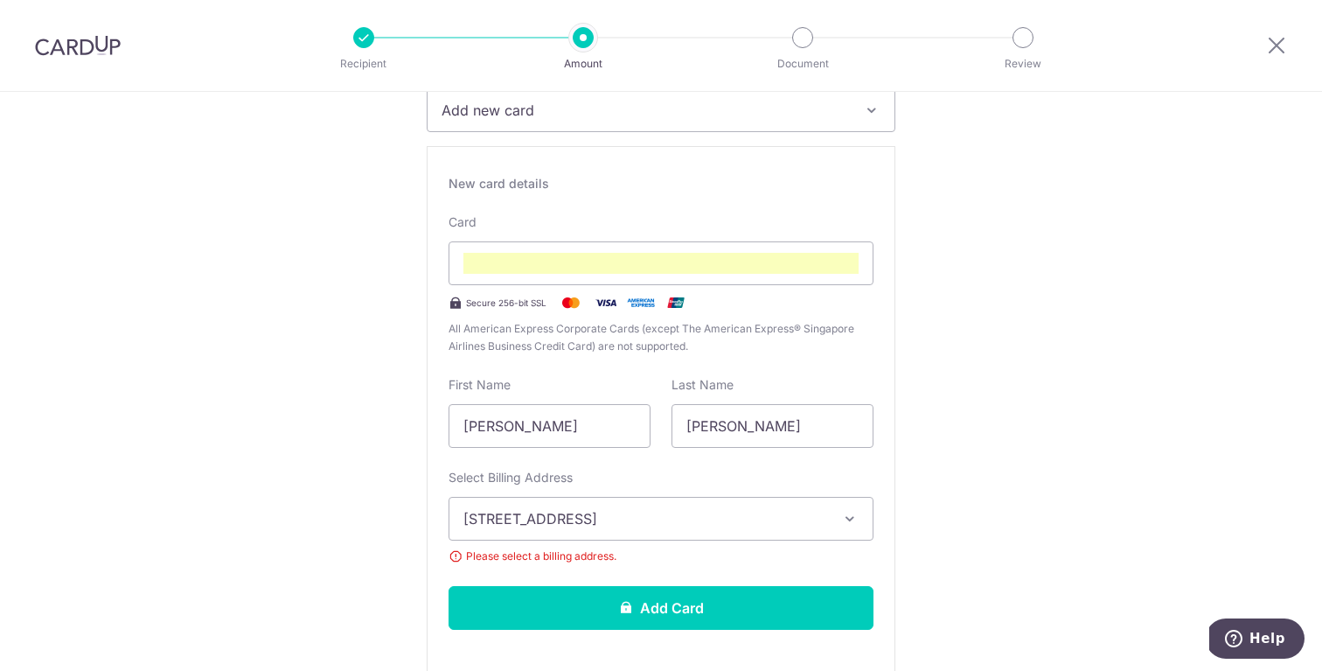
click at [844, 518] on icon "button" at bounding box center [849, 518] width 17 height 17
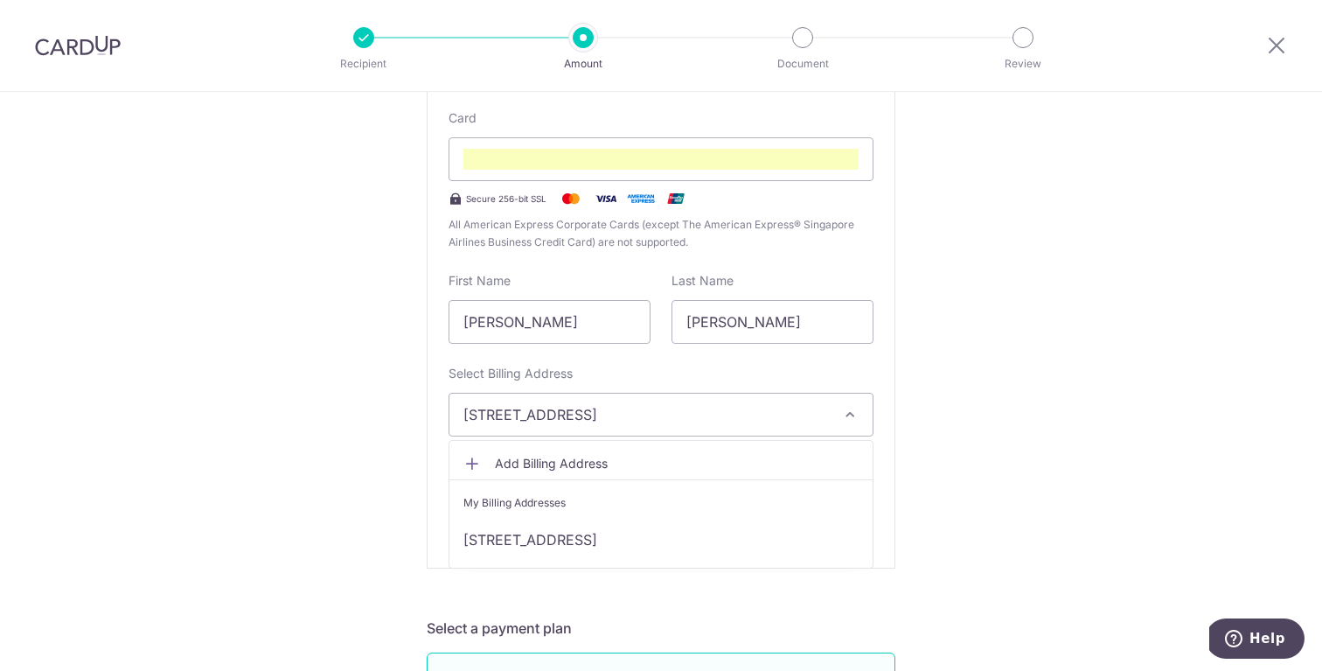
scroll to position [389, 0]
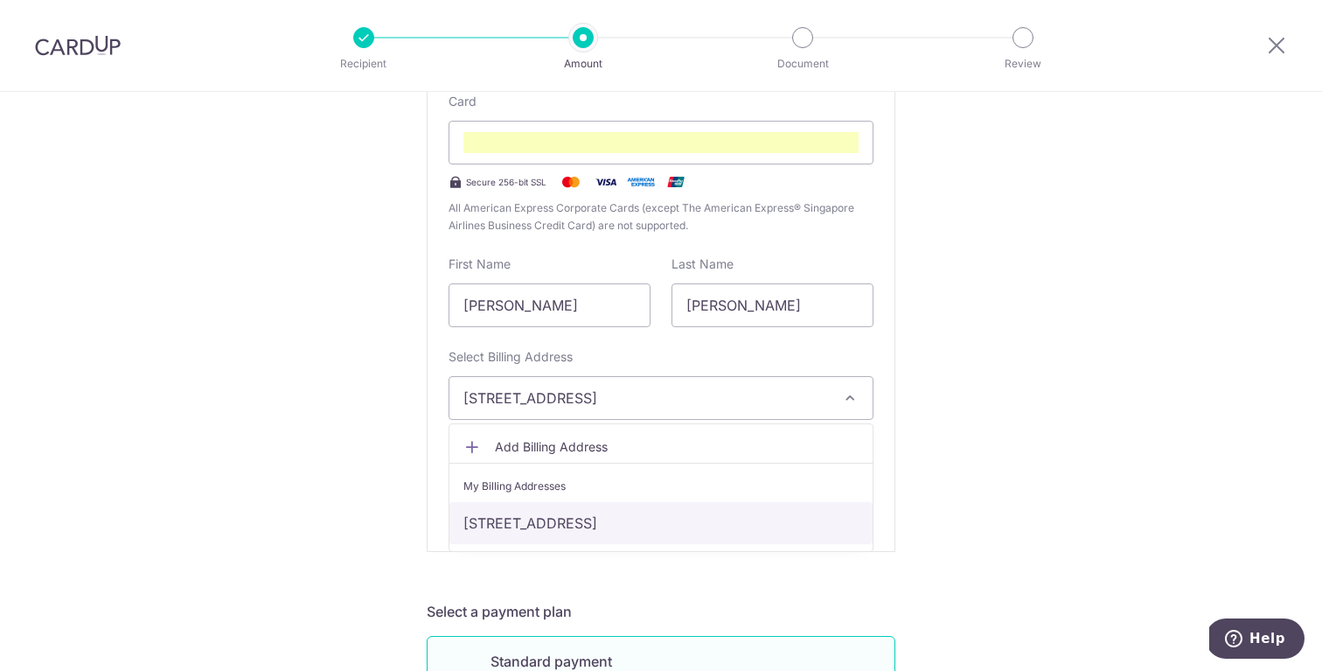
click at [610, 511] on link "52 Pemimpin Terrace, Singapore, Singapore-575963" at bounding box center [660, 523] width 423 height 42
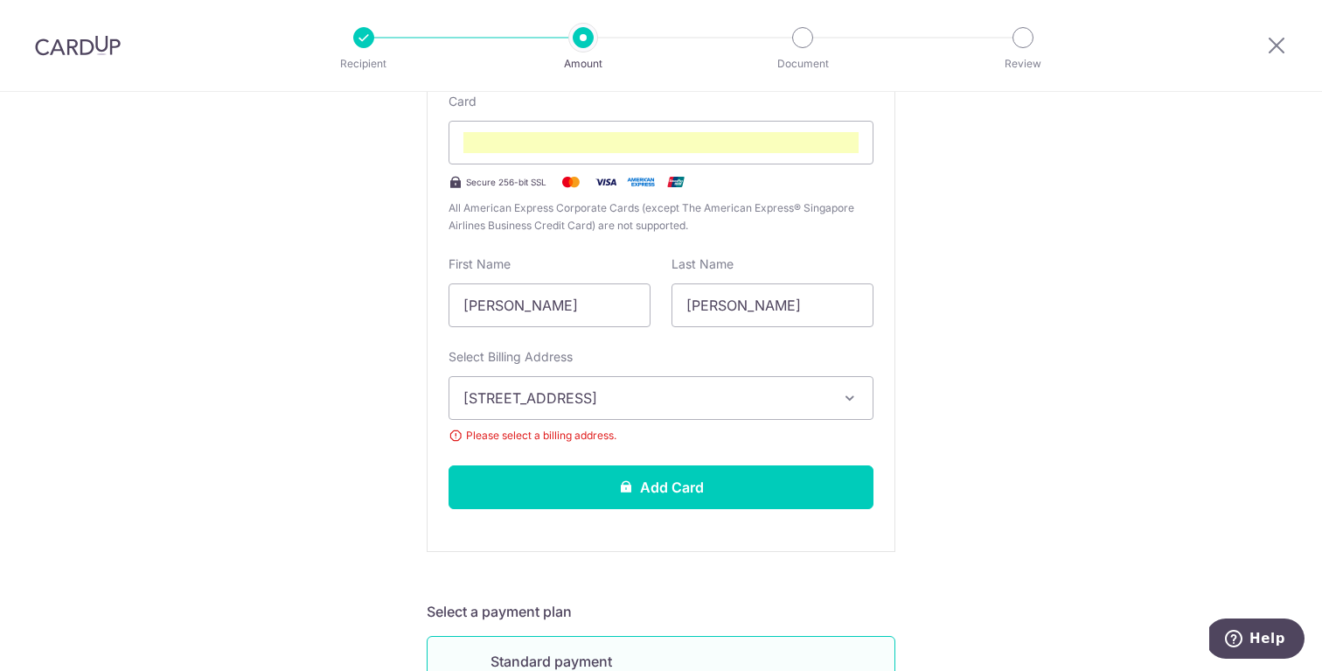
click at [455, 435] on span "Please select a billing address." at bounding box center [661, 435] width 425 height 17
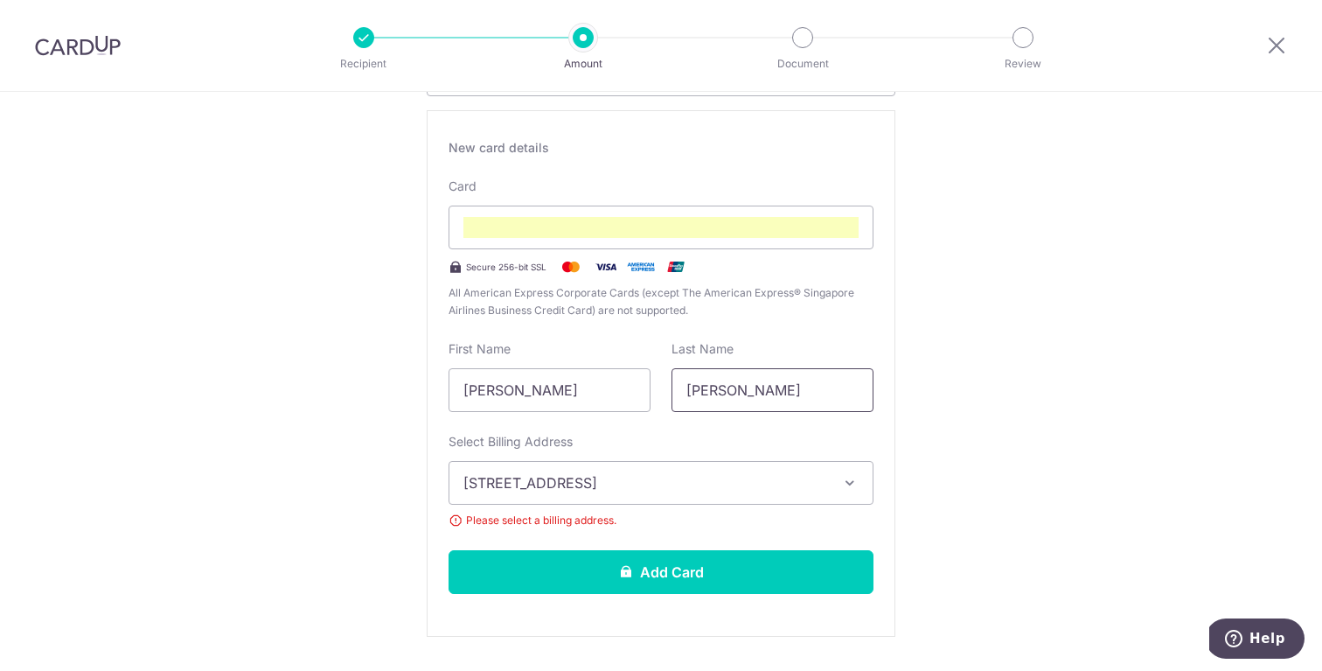
scroll to position [306, 0]
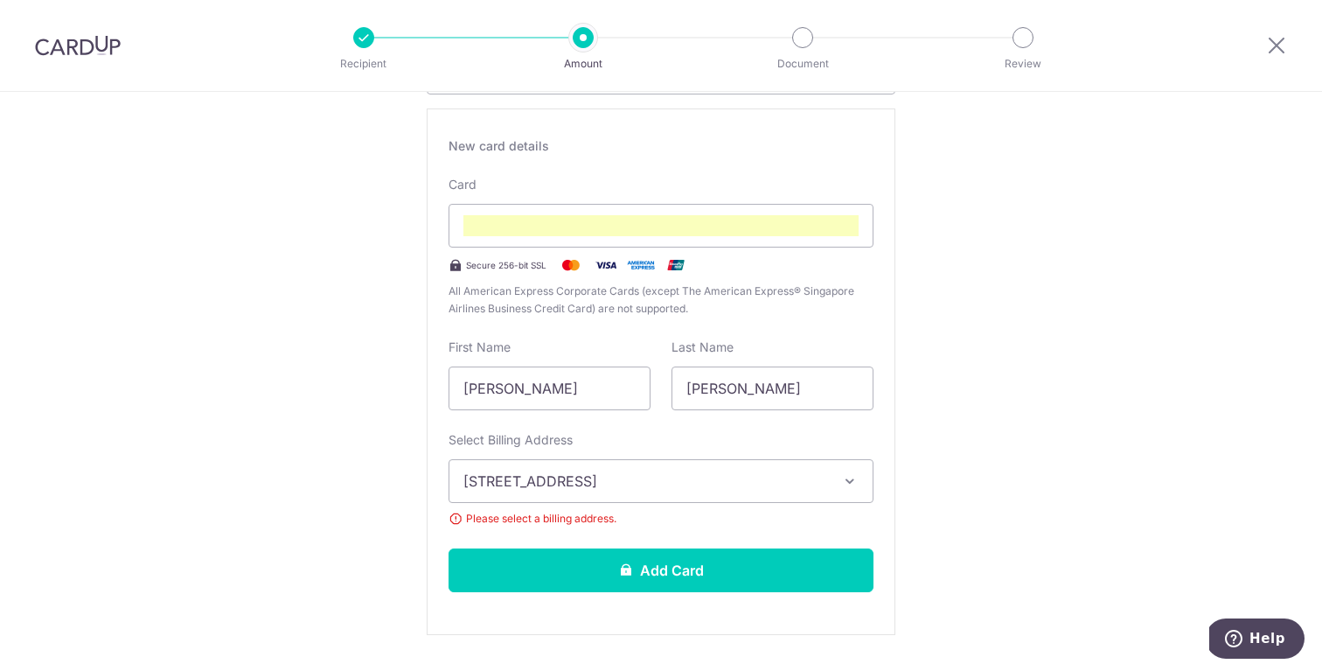
click at [762, 477] on span "52 Pemimpin Terrace, Singapore, Singapore-575963" at bounding box center [645, 480] width 364 height 21
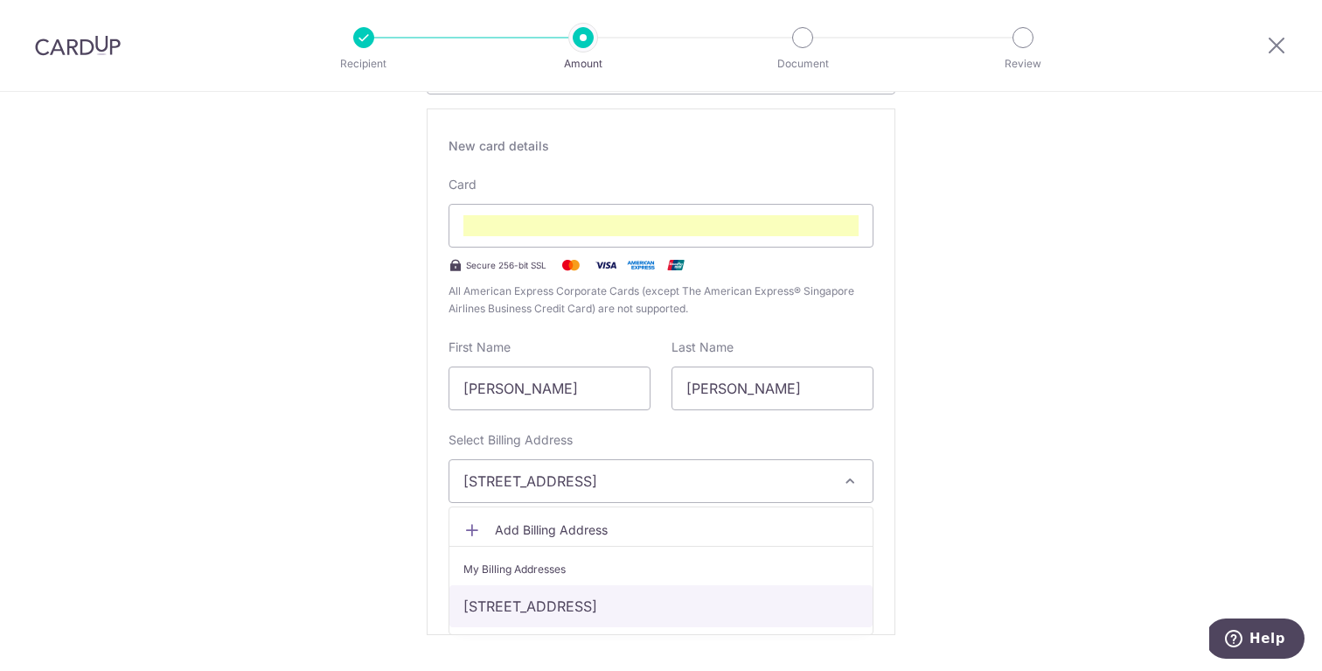
click at [692, 609] on link "52 Pemimpin Terrace, Singapore, Singapore-575963" at bounding box center [660, 606] width 423 height 42
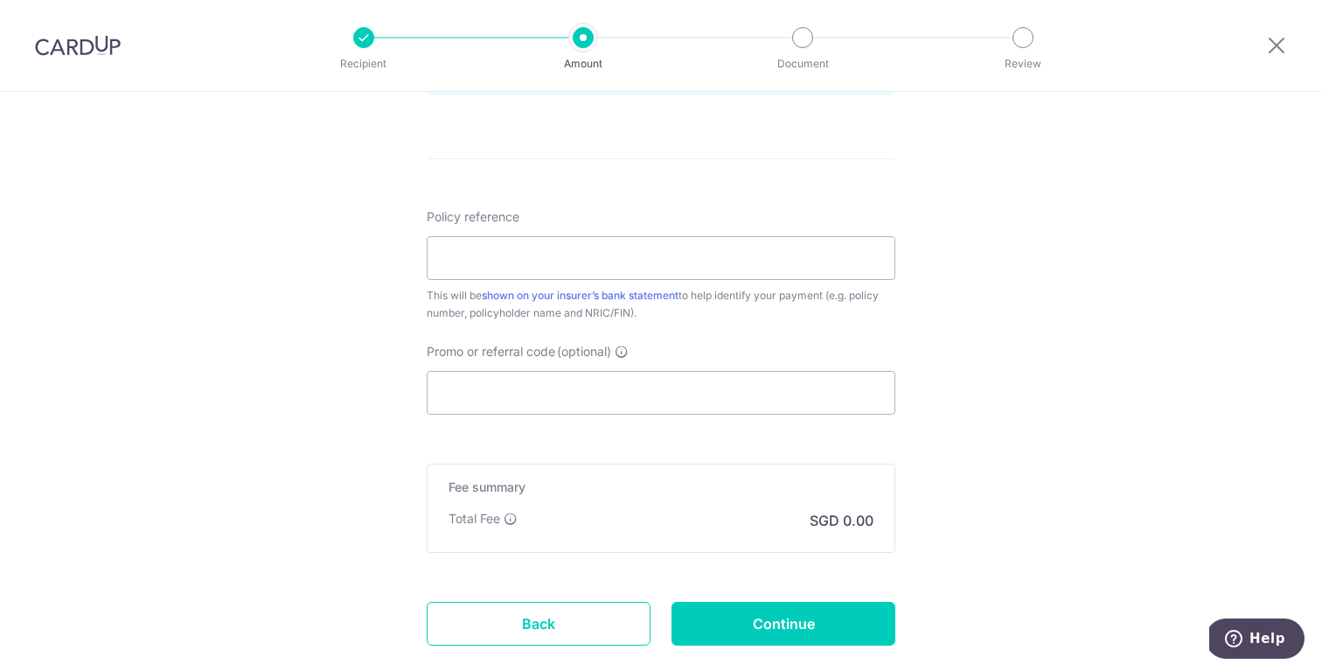
scroll to position [1467, 0]
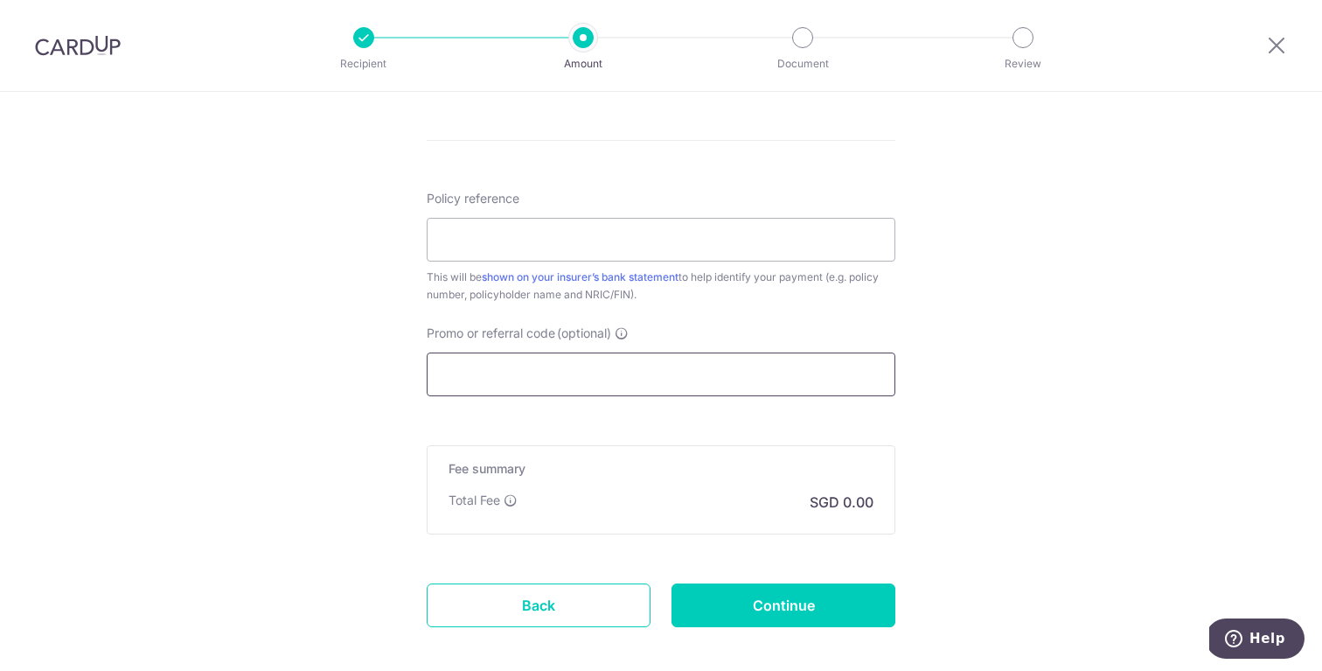
click at [641, 376] on input "Promo or referral code (optional)" at bounding box center [661, 374] width 469 height 44
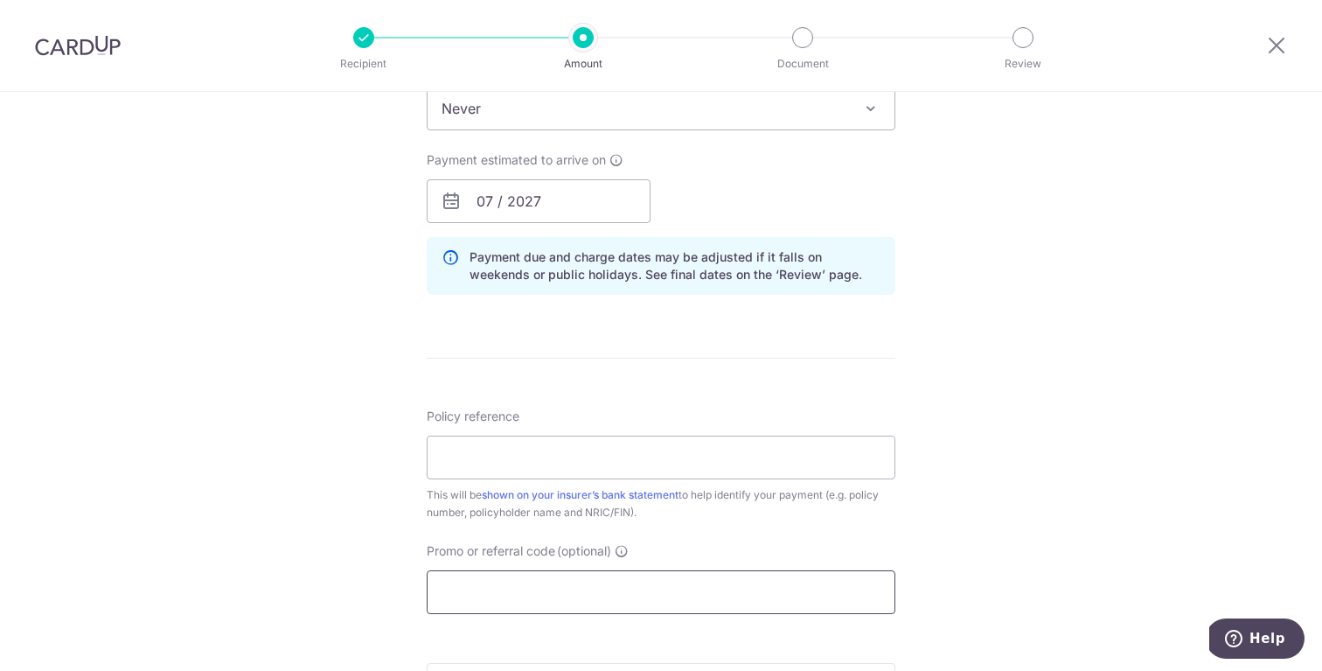
scroll to position [1229, 0]
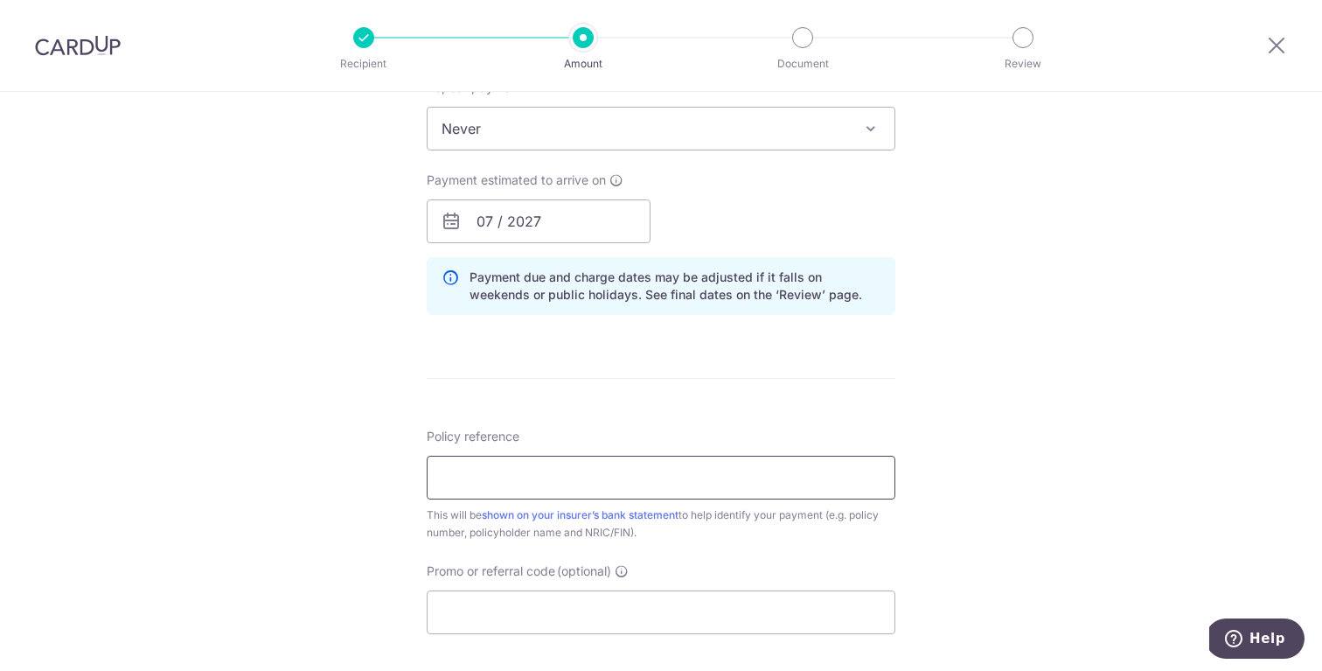
click at [635, 475] on input "Policy reference" at bounding box center [661, 478] width 469 height 44
type input "0251109411"
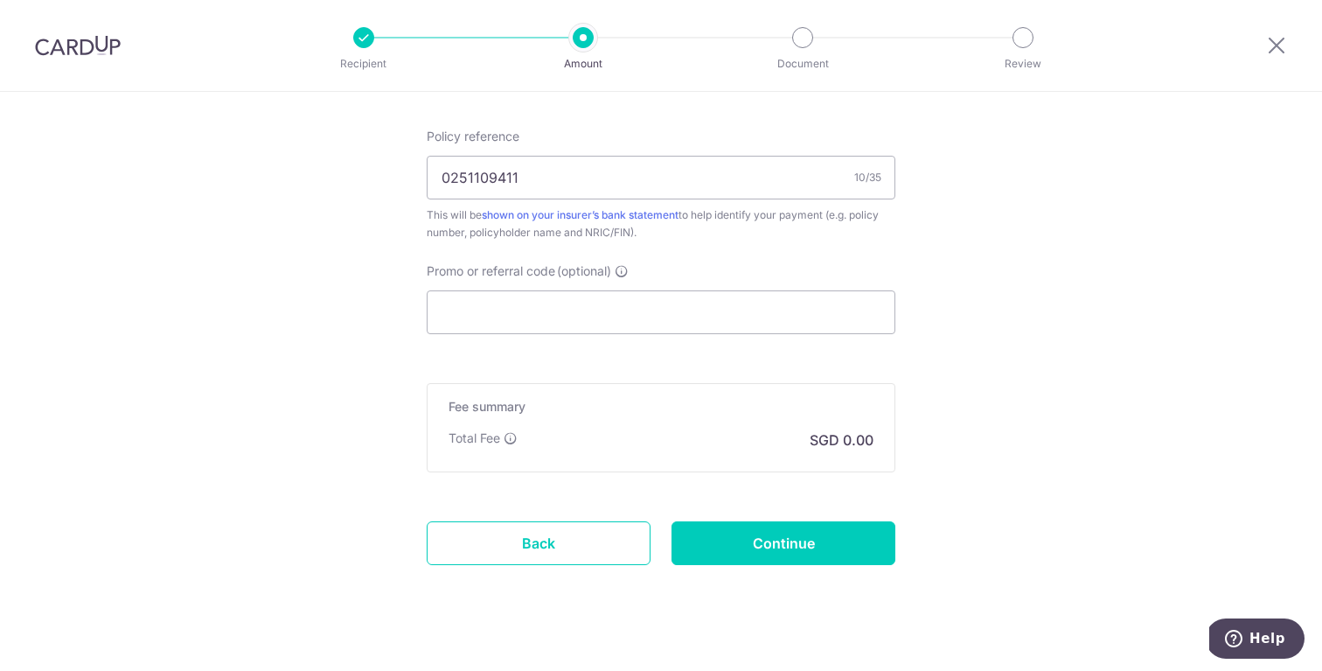
scroll to position [1555, 0]
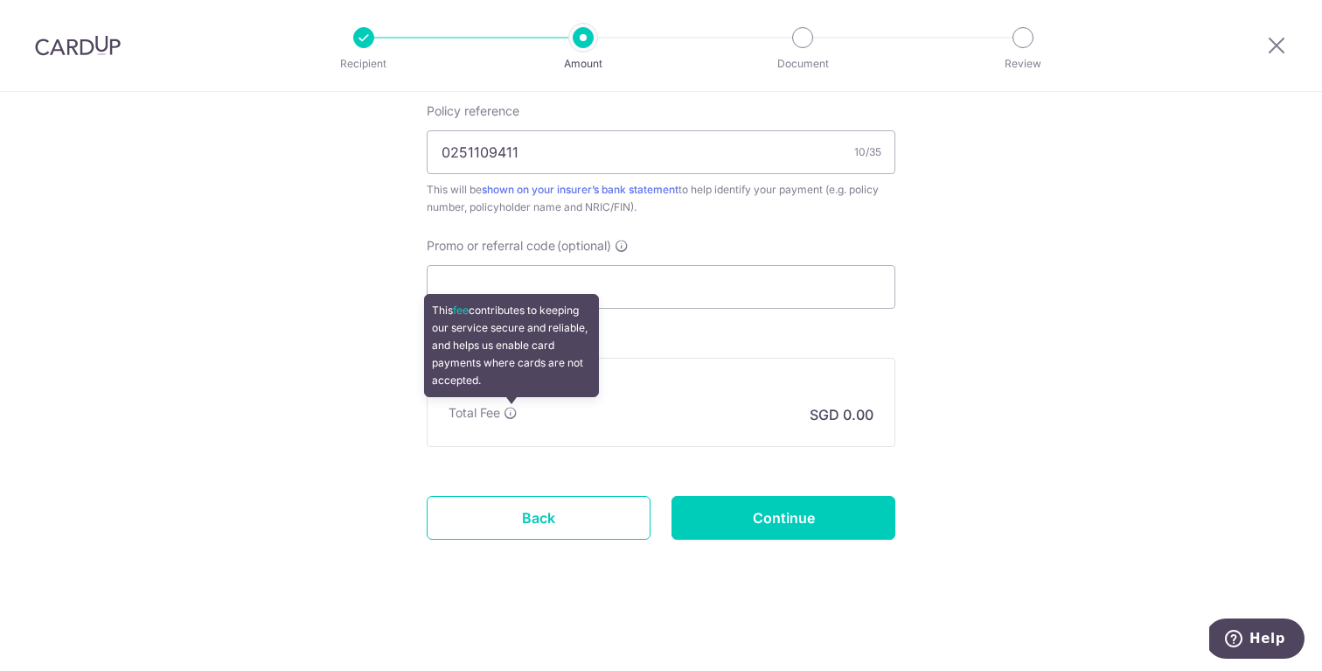
click at [505, 412] on icon at bounding box center [511, 413] width 14 height 14
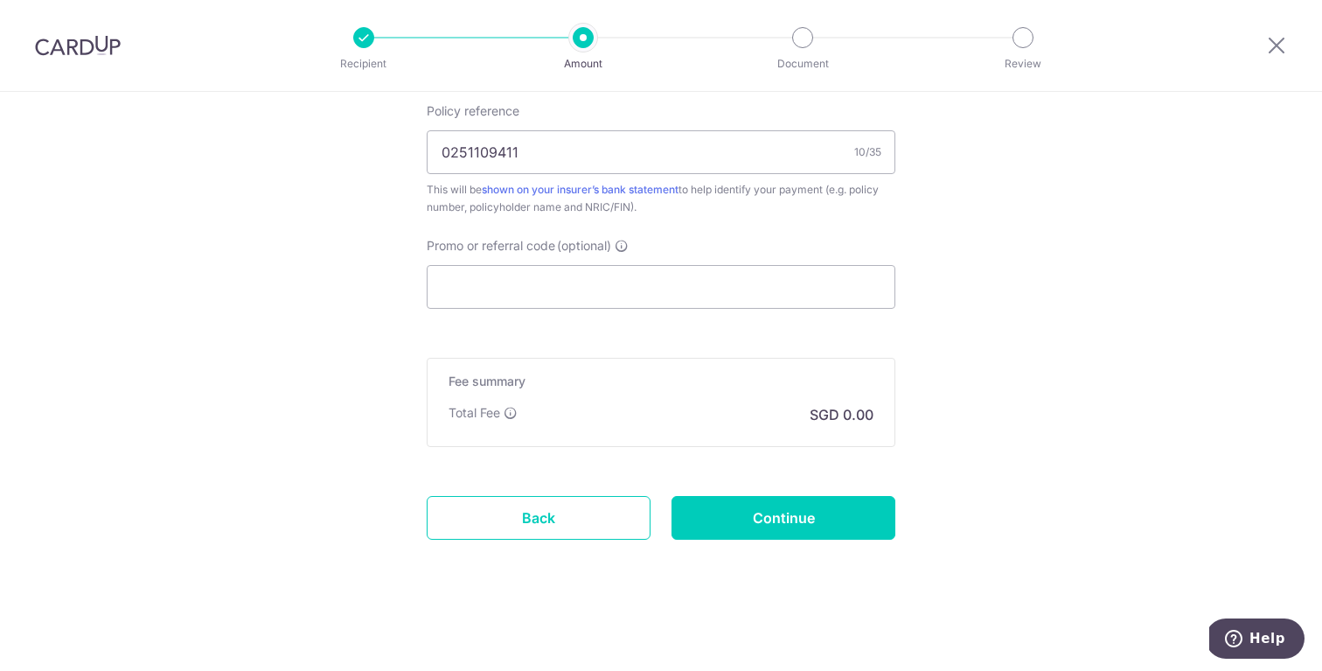
click at [637, 393] on div "Fee summary Base fee Extend fee Next-day fee Total Fee SGD 0.00" at bounding box center [661, 402] width 469 height 89
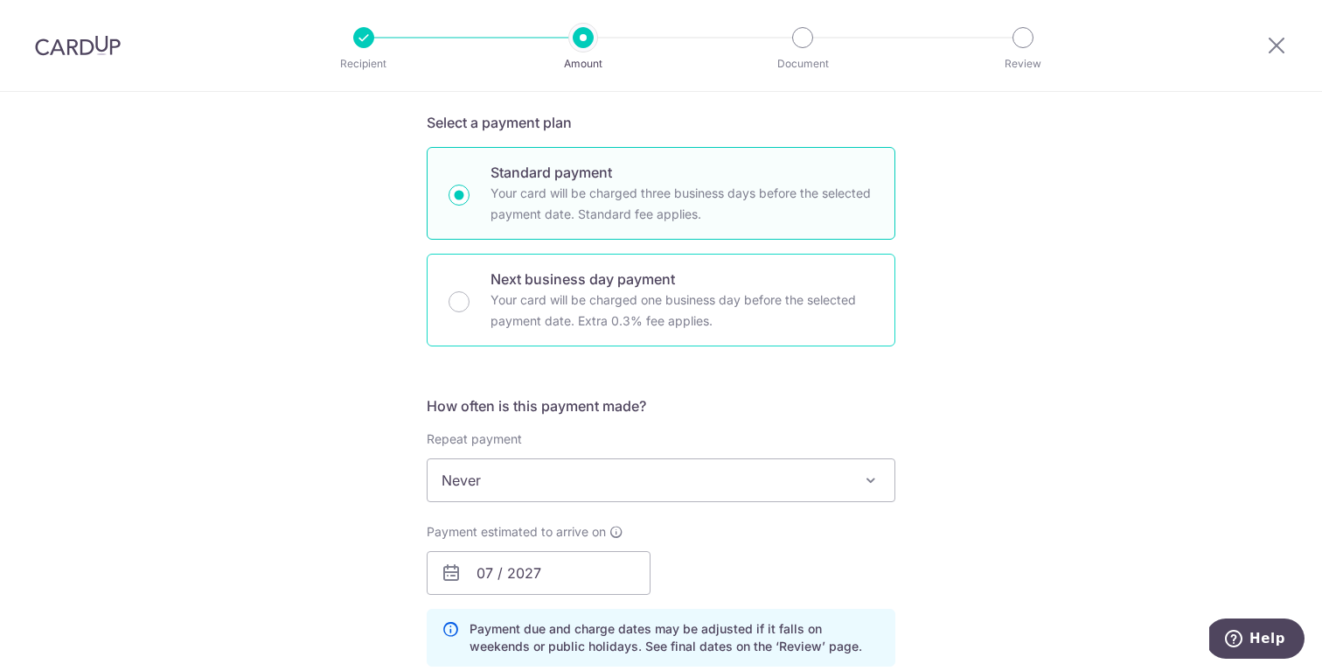
scroll to position [936, 0]
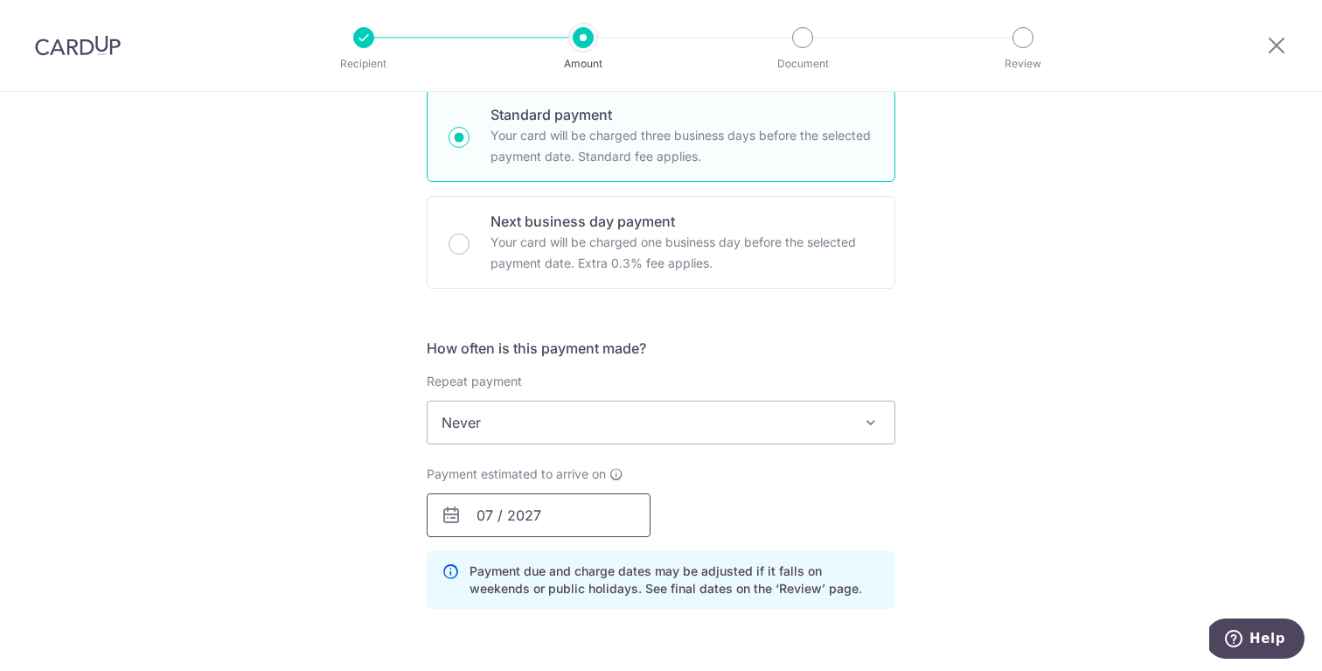
click at [566, 506] on input "07 / 2027" at bounding box center [539, 515] width 224 height 44
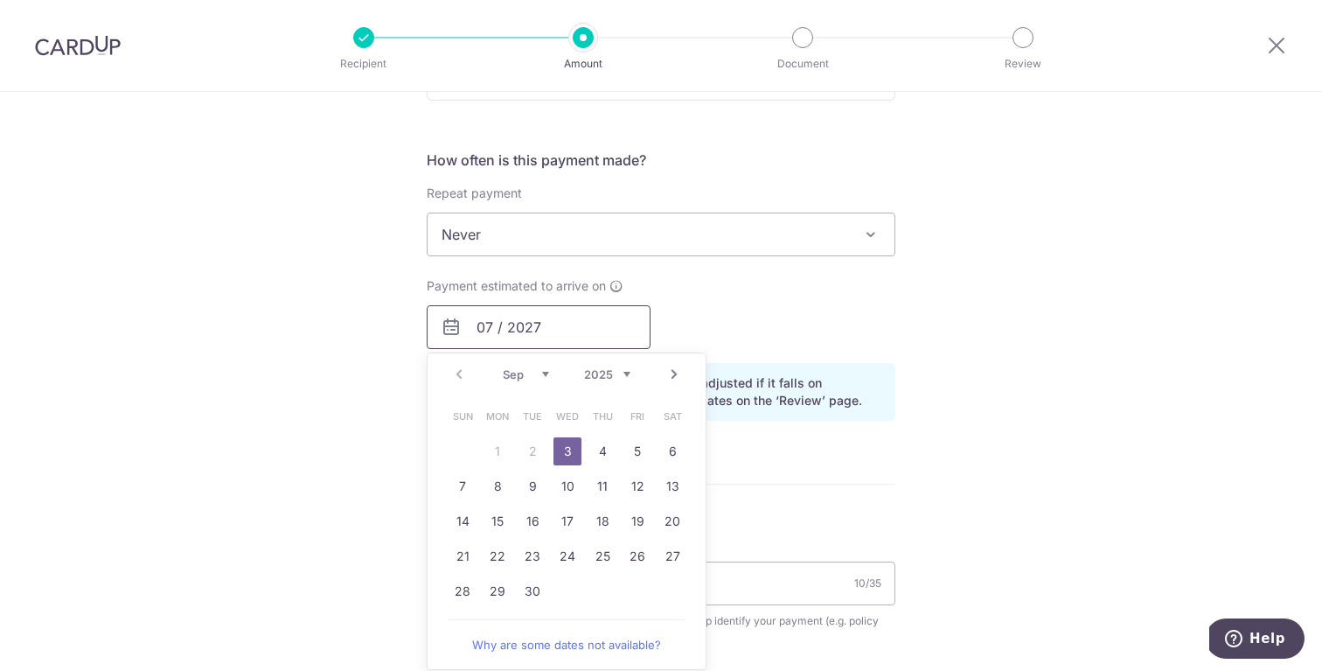
scroll to position [1200, 0]
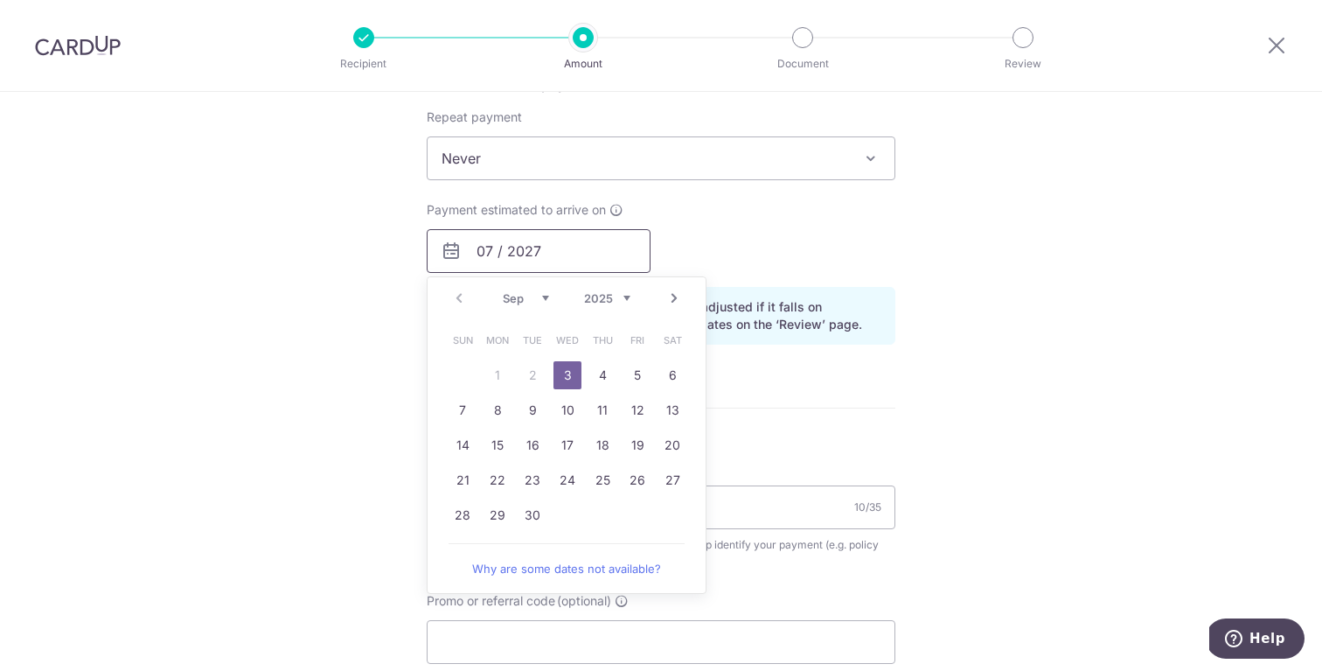
click at [533, 245] on input "07 / 2027" at bounding box center [539, 251] width 224 height 44
click at [487, 252] on input "07 /2025" at bounding box center [539, 251] width 224 height 44
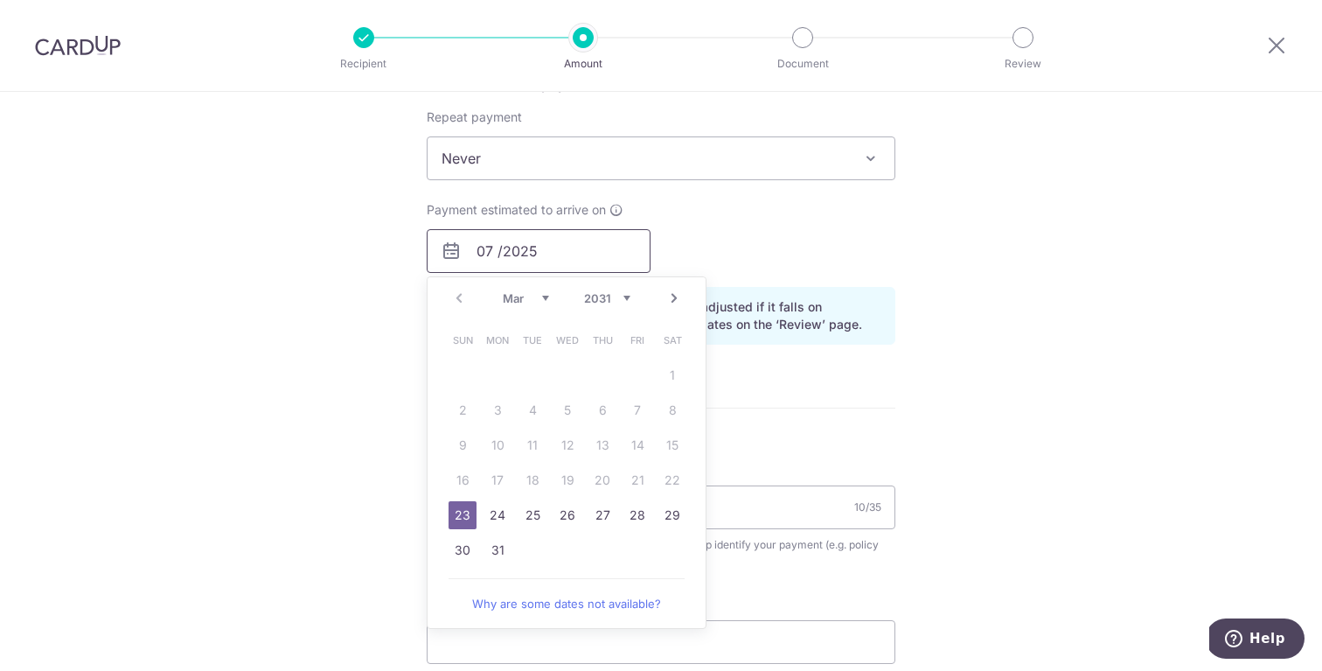
click at [492, 248] on input "07 /2025" at bounding box center [539, 251] width 224 height 44
type input "/2025"
click at [531, 300] on select "Mar Apr May Jun Jul Aug Sep Oct Nov Dec" at bounding box center [526, 298] width 46 height 14
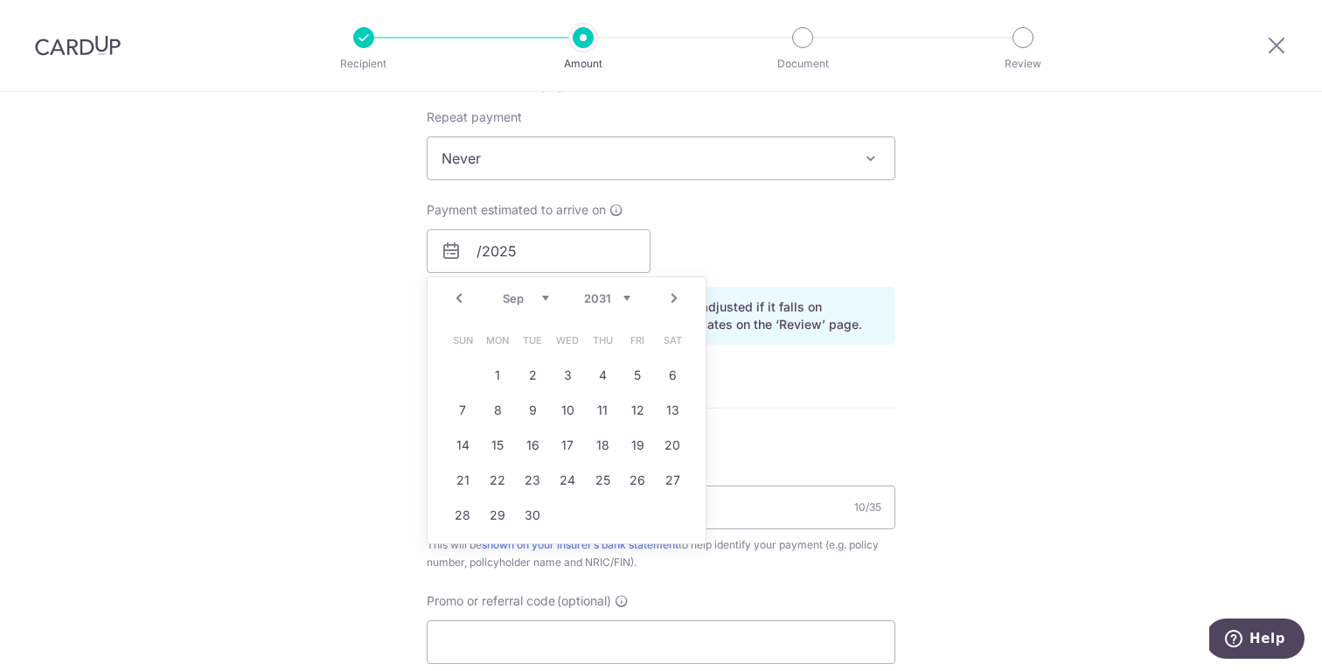
click at [621, 299] on select "2031 2032 2033 2034 2035" at bounding box center [607, 298] width 46 height 14
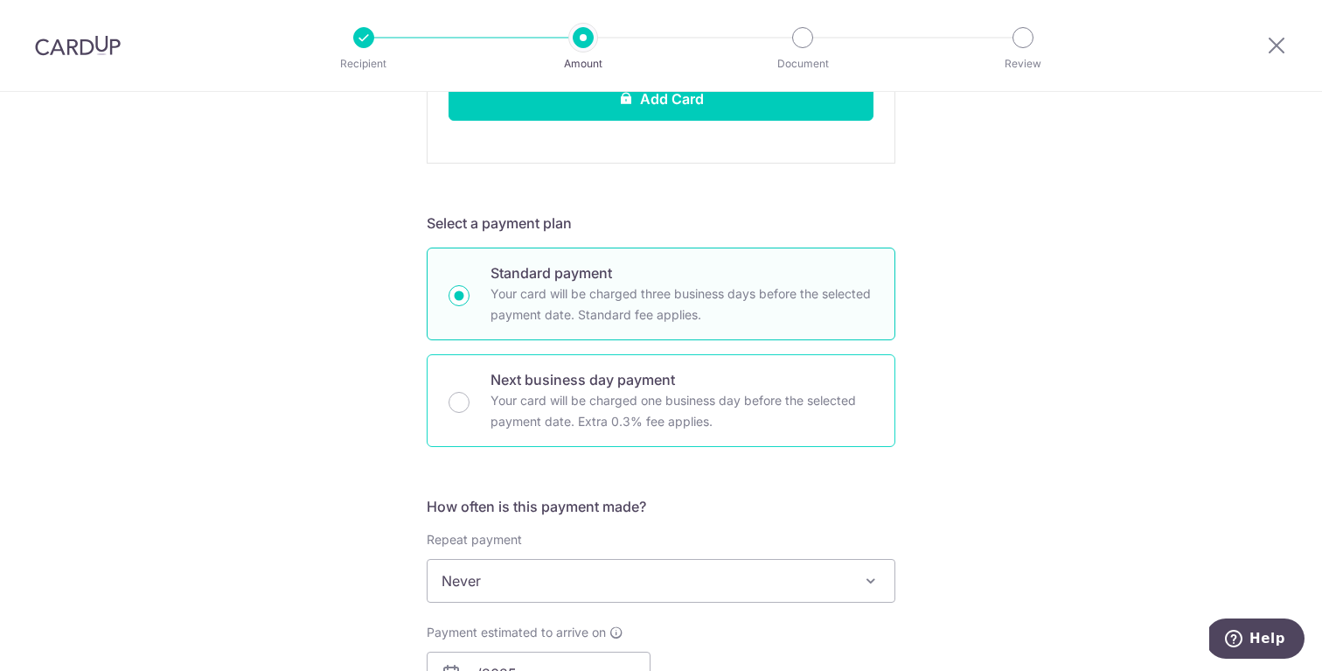
click at [544, 406] on p "Your card will be charged one business day before the selected payment date. Ex…" at bounding box center [682, 411] width 383 height 42
click at [470, 406] on input "Next business day payment Your card will be charged one business day before the…" at bounding box center [459, 402] width 21 height 21
radio input "false"
radio input "true"
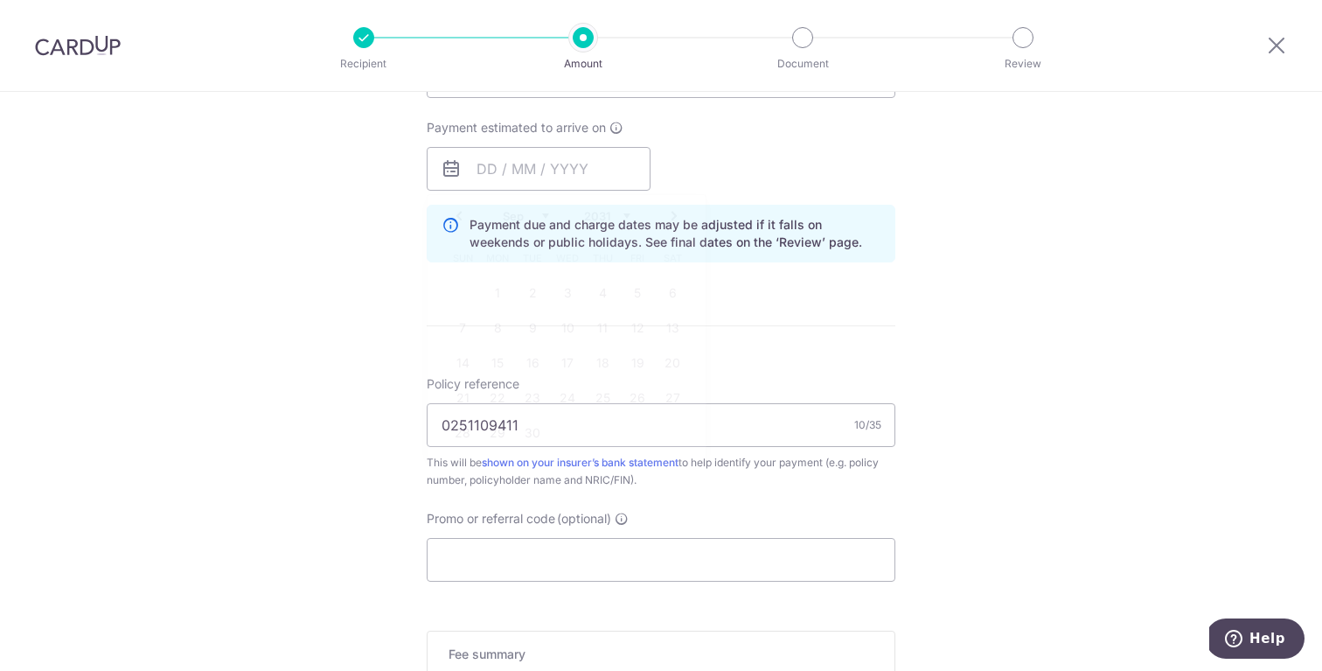
scroll to position [294, 0]
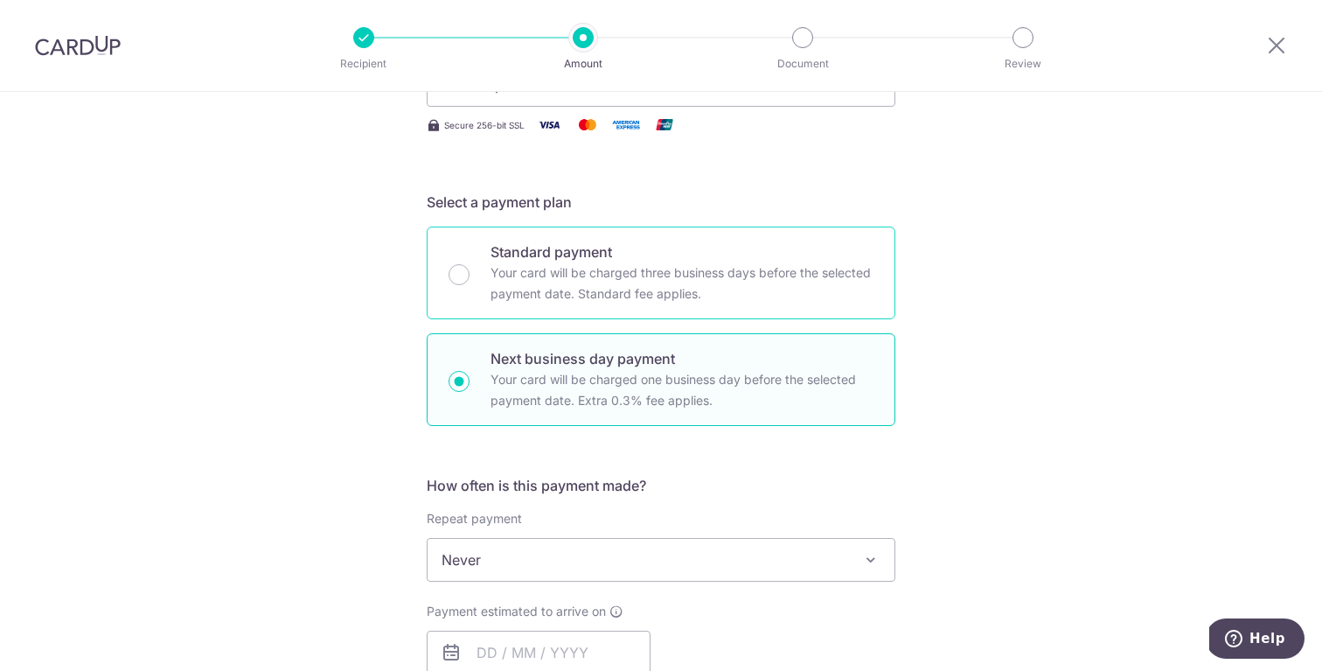
click at [679, 302] on p "Your card will be charged three business days before the selected payment date.…" at bounding box center [682, 283] width 383 height 42
click at [470, 285] on input "Standard payment Your card will be charged three business days before the selec…" at bounding box center [459, 274] width 21 height 21
radio input "true"
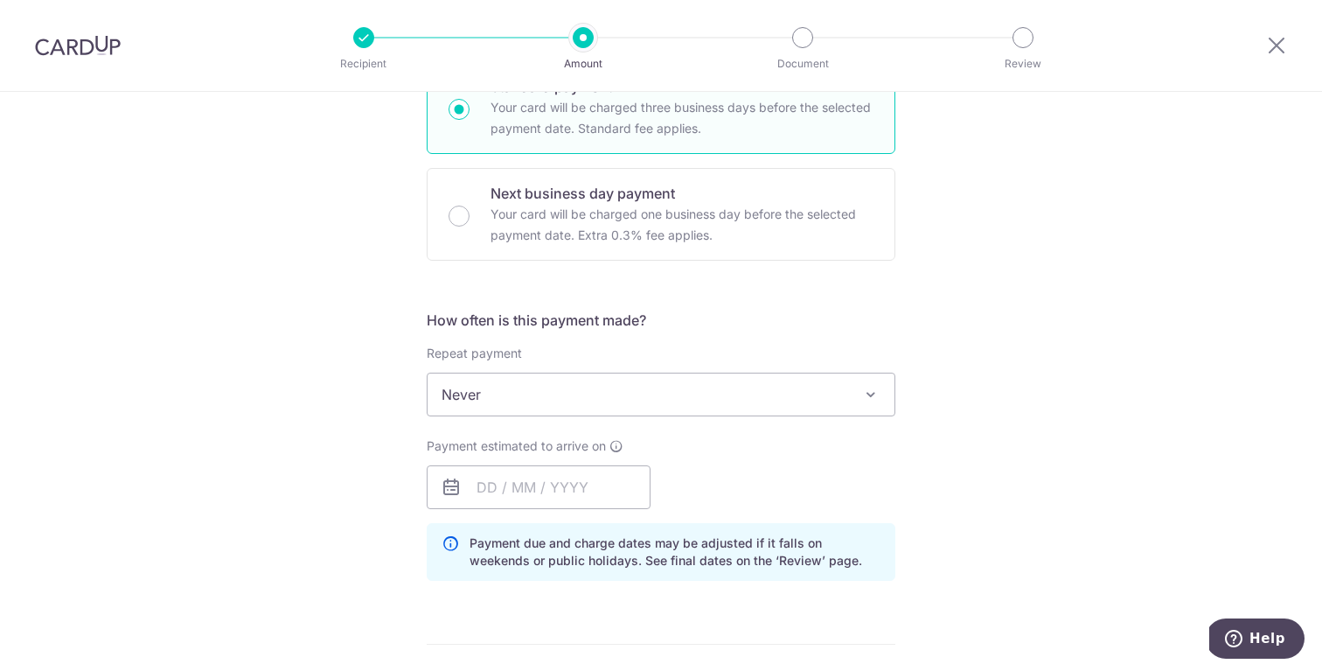
scroll to position [481, 0]
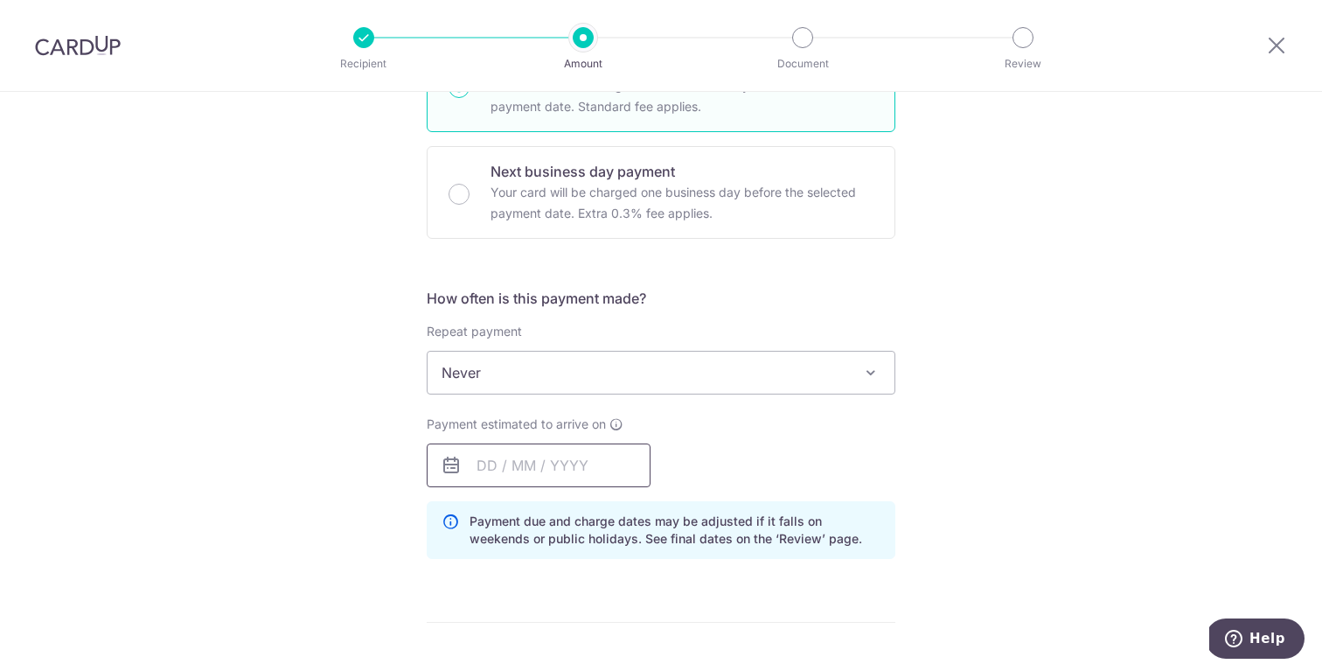
click at [488, 467] on input "text" at bounding box center [539, 465] width 224 height 44
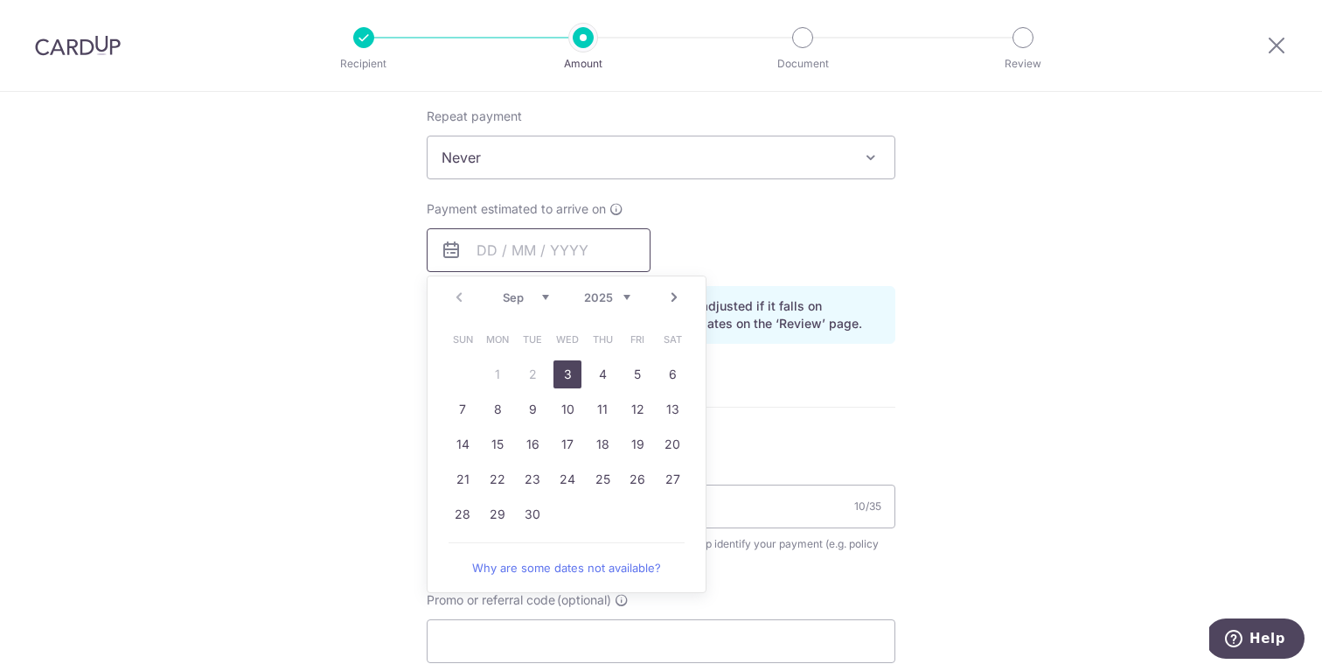
scroll to position [779, 0]
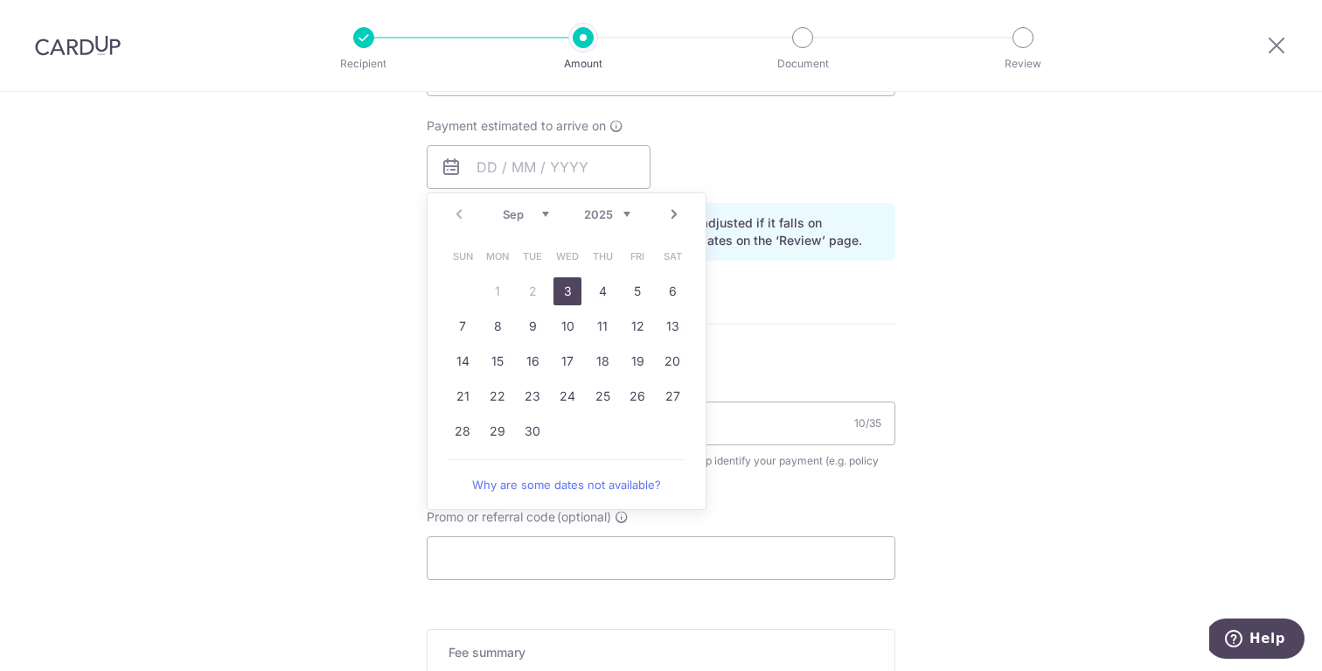
click at [575, 289] on link "3" at bounding box center [567, 291] width 28 height 28
type input "03/09/2025"
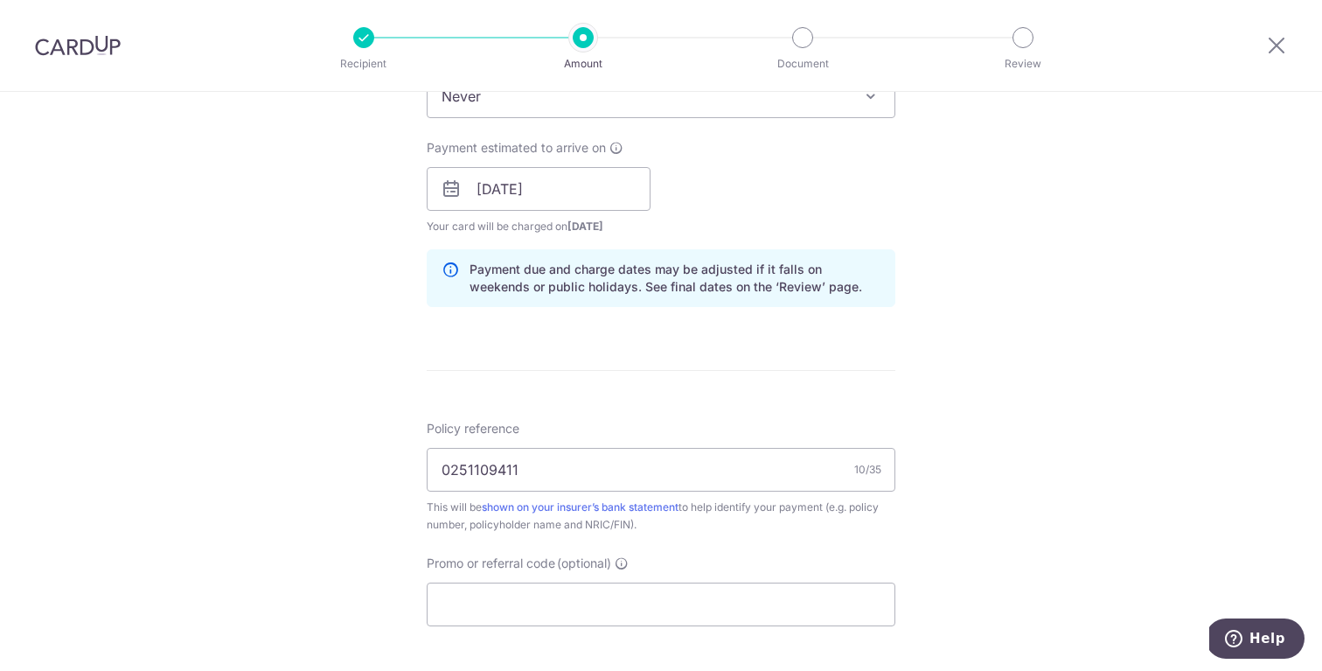
scroll to position [874, 0]
